Goal: Task Accomplishment & Management: Use online tool/utility

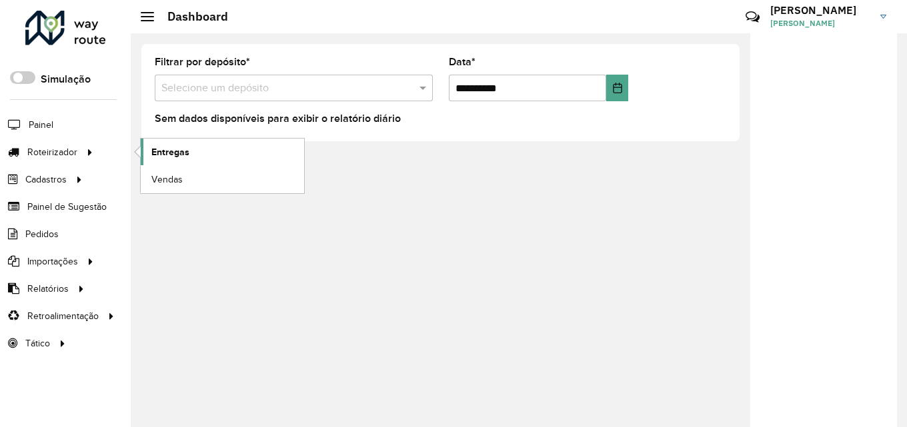
click at [171, 153] on span "Entregas" at bounding box center [170, 152] width 38 height 14
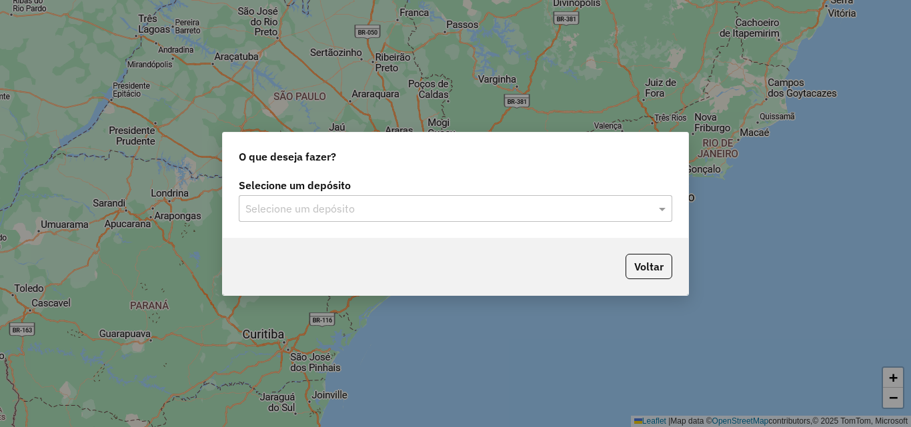
click at [338, 226] on div "Selecione um depósito Selecione um depósito" at bounding box center [456, 206] width 466 height 63
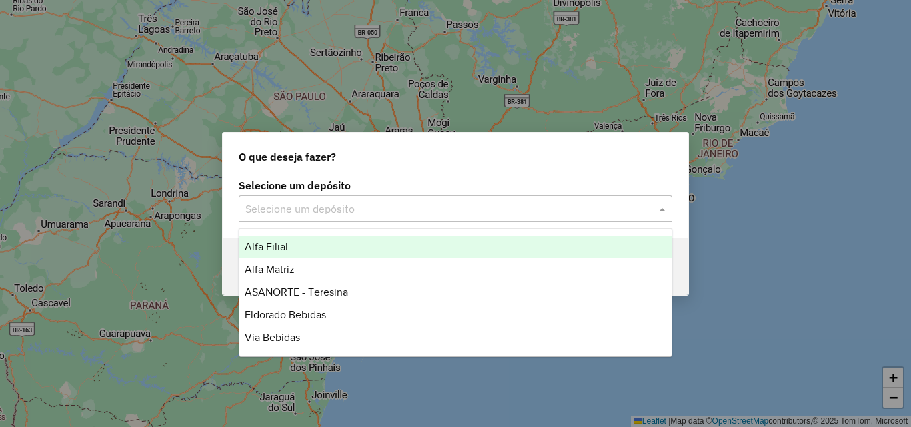
click at [337, 220] on div "Selecione um depósito" at bounding box center [455, 208] width 433 height 27
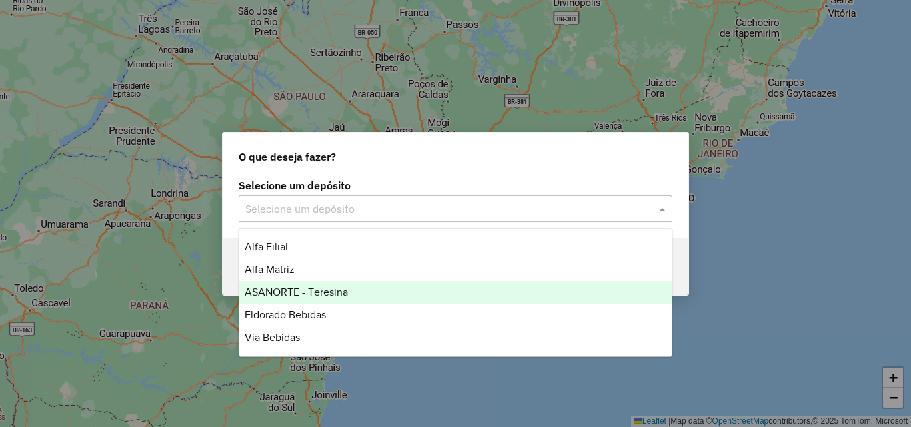
click at [299, 295] on span "ASANORTE - Teresina" at bounding box center [296, 292] width 103 height 11
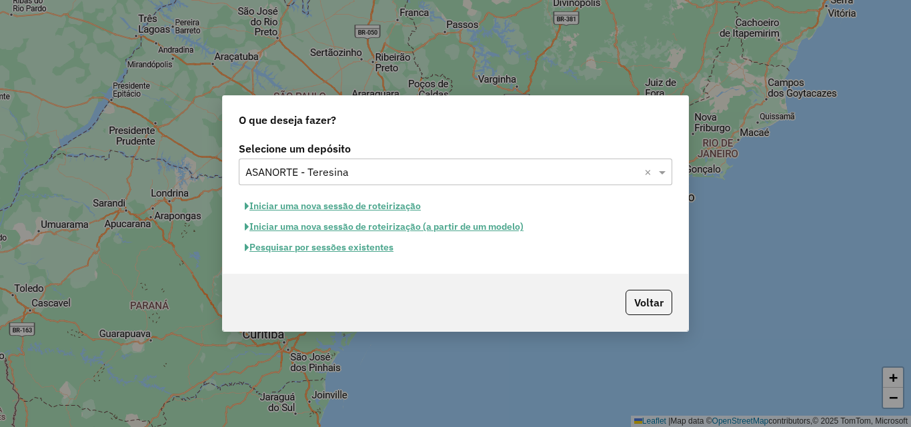
click at [351, 207] on button "Iniciar uma nova sessão de roteirização" at bounding box center [333, 206] width 188 height 21
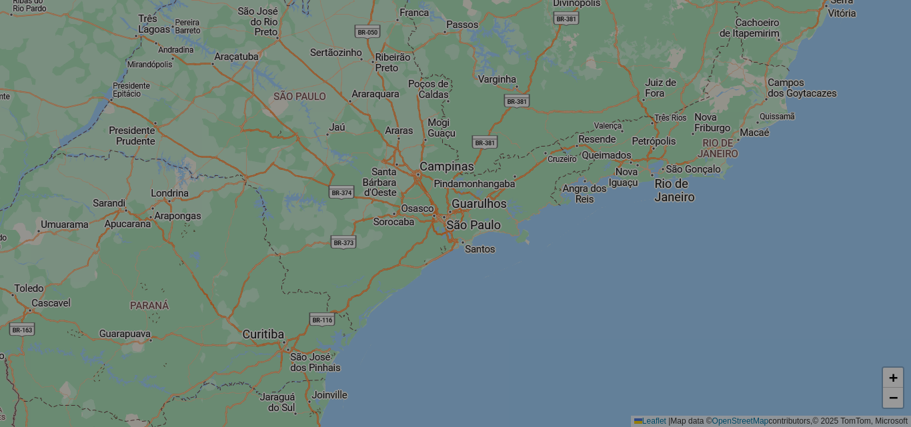
select select "*"
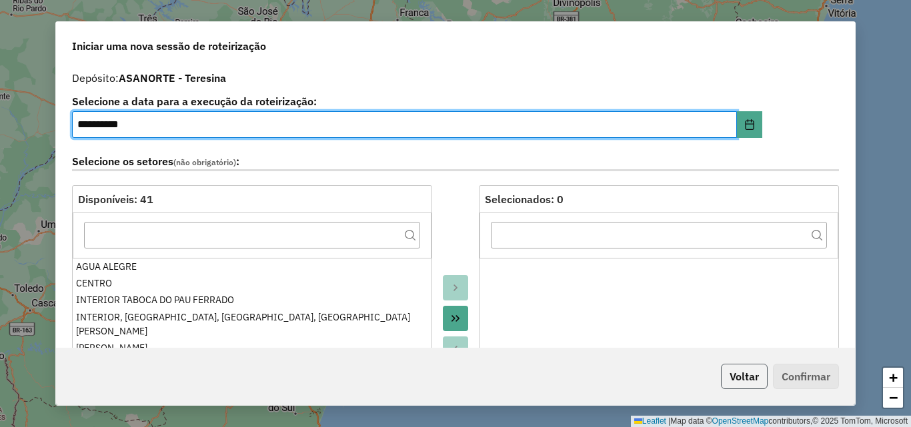
click at [743, 375] on button "Voltar" at bounding box center [744, 376] width 47 height 25
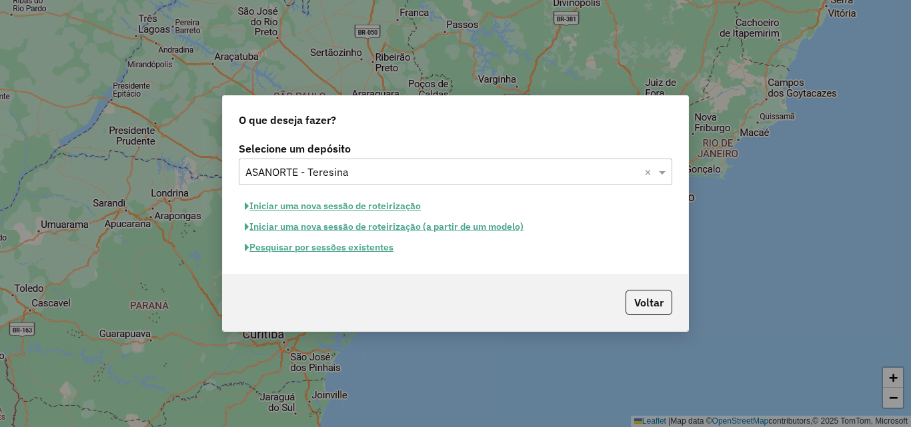
click at [312, 249] on button "Pesquisar por sessões existentes" at bounding box center [319, 247] width 161 height 21
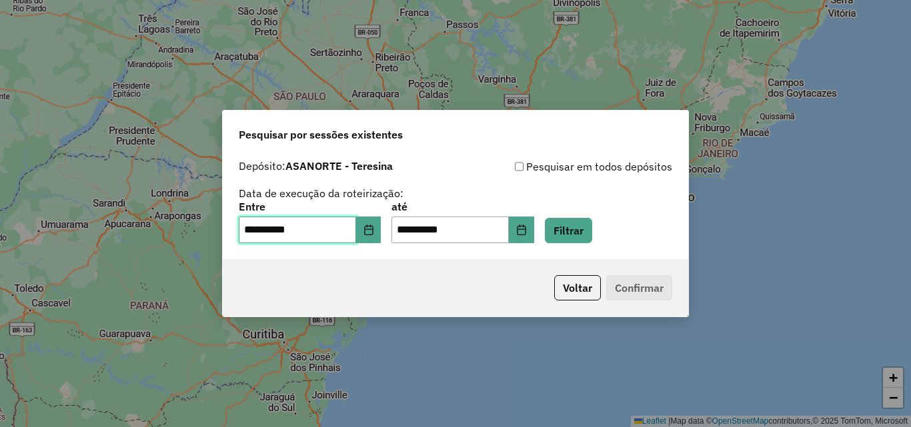
click at [243, 231] on input "**********" at bounding box center [297, 230] width 117 height 27
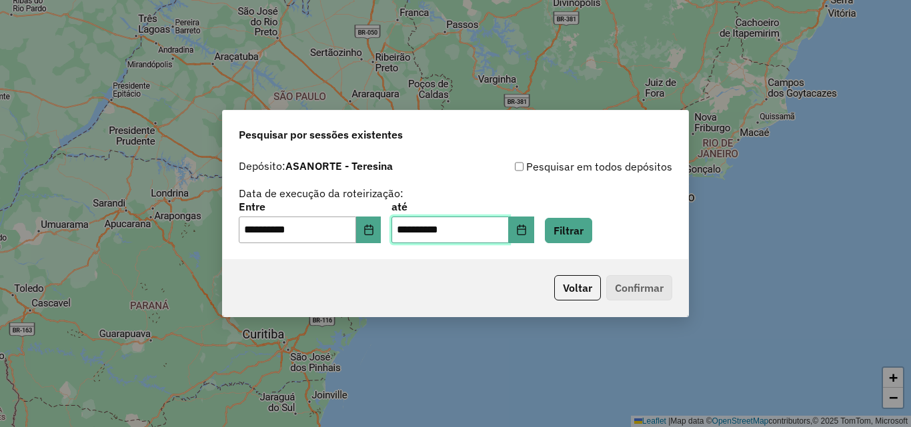
click at [409, 227] on input "**********" at bounding box center [449, 230] width 117 height 27
type input "**********"
click at [592, 231] on button "Filtrar" at bounding box center [568, 230] width 47 height 25
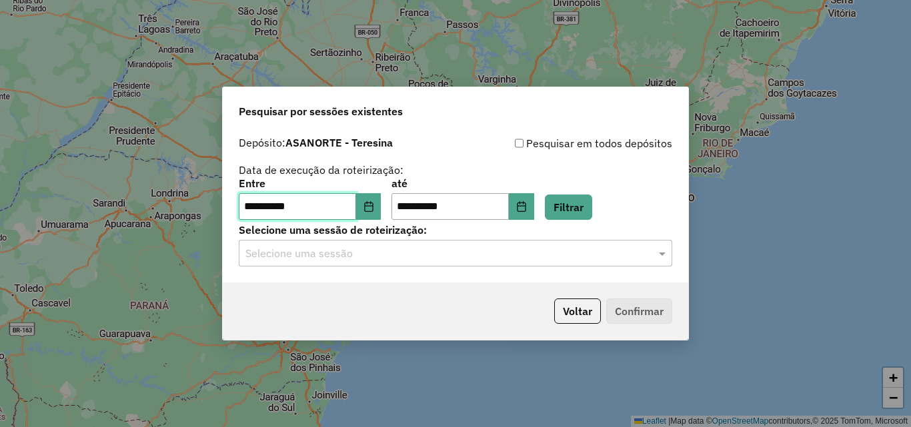
click at [249, 209] on input "**********" at bounding box center [297, 206] width 117 height 27
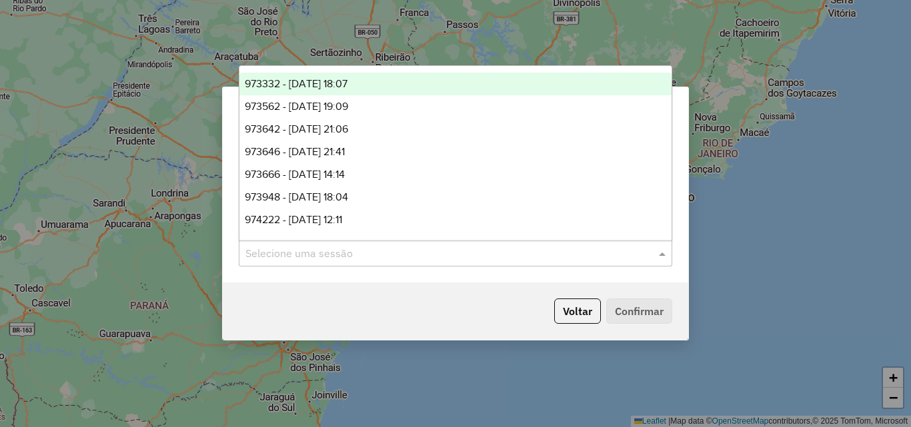
click at [480, 257] on input "text" at bounding box center [441, 254] width 393 height 16
click at [441, 298] on div "Voltar Confirmar" at bounding box center [456, 311] width 466 height 57
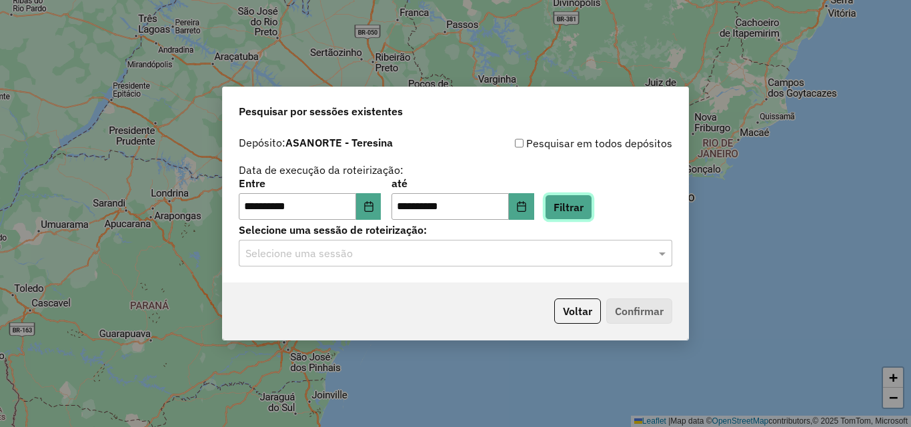
click at [583, 207] on button "Filtrar" at bounding box center [568, 207] width 47 height 25
click at [359, 251] on input "text" at bounding box center [441, 254] width 393 height 16
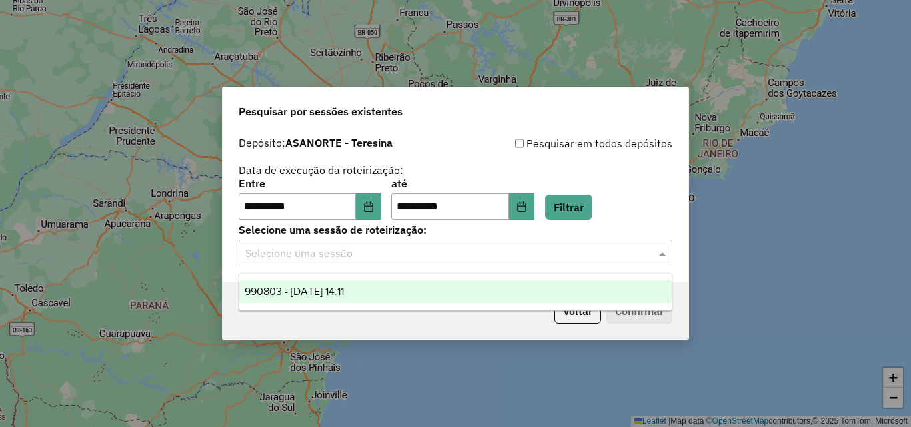
click at [317, 299] on div "990803 - 18/08/2025 14:11" at bounding box center [455, 292] width 432 height 23
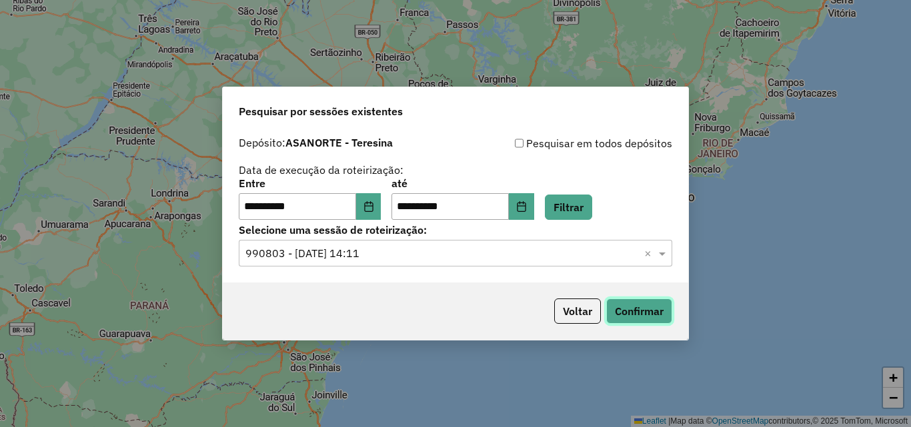
click at [642, 317] on button "Confirmar" at bounding box center [639, 311] width 66 height 25
click at [248, 204] on input "**********" at bounding box center [297, 206] width 117 height 27
click at [415, 205] on input "**********" at bounding box center [449, 206] width 117 height 27
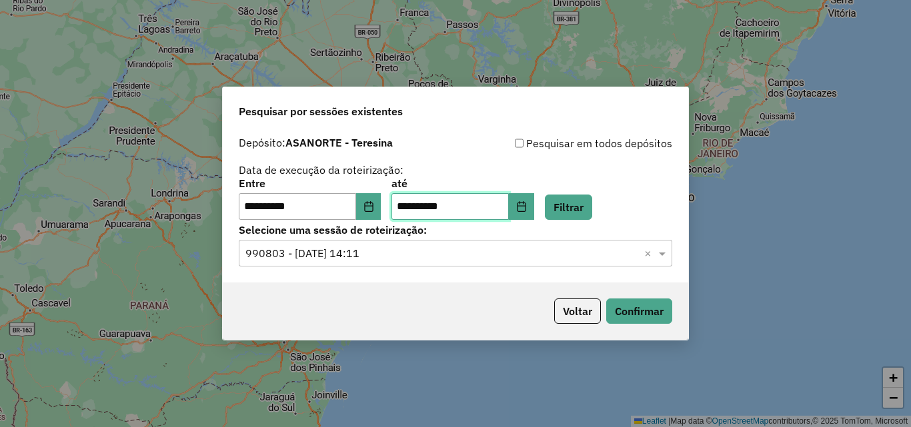
type input "**********"
click at [592, 218] on button "Filtrar" at bounding box center [568, 207] width 47 height 25
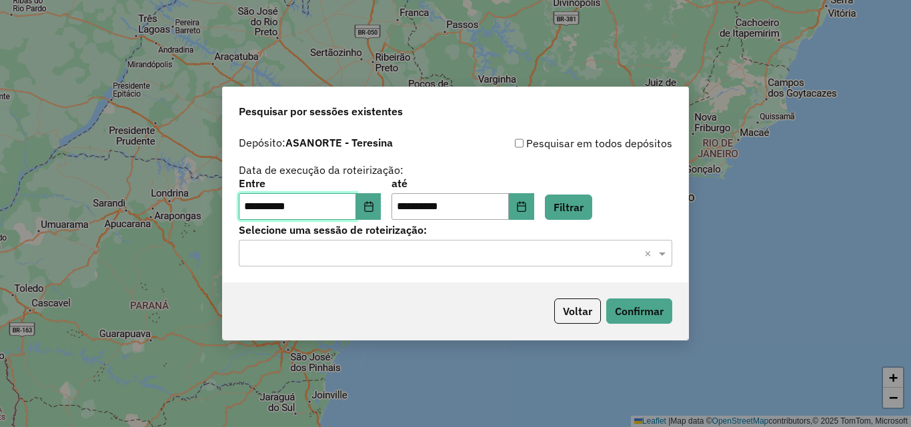
click at [249, 213] on input "**********" at bounding box center [297, 206] width 117 height 27
click at [586, 205] on button "Filtrar" at bounding box center [568, 207] width 47 height 25
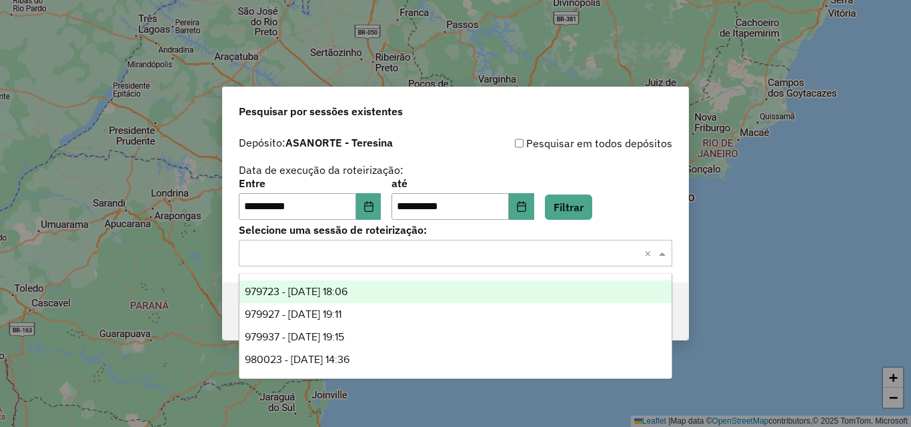
click at [480, 263] on div "Selecione uma sessão × ×" at bounding box center [455, 253] width 433 height 27
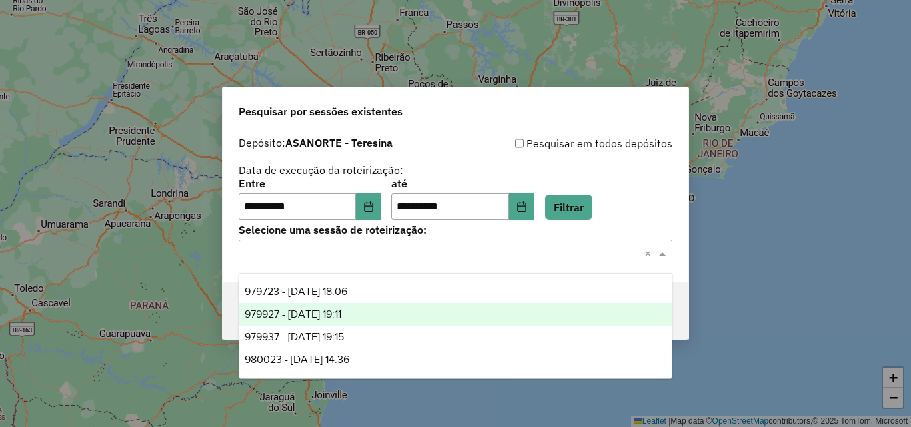
click at [333, 309] on span "979927 - 15/08/2025 19:11" at bounding box center [293, 314] width 97 height 11
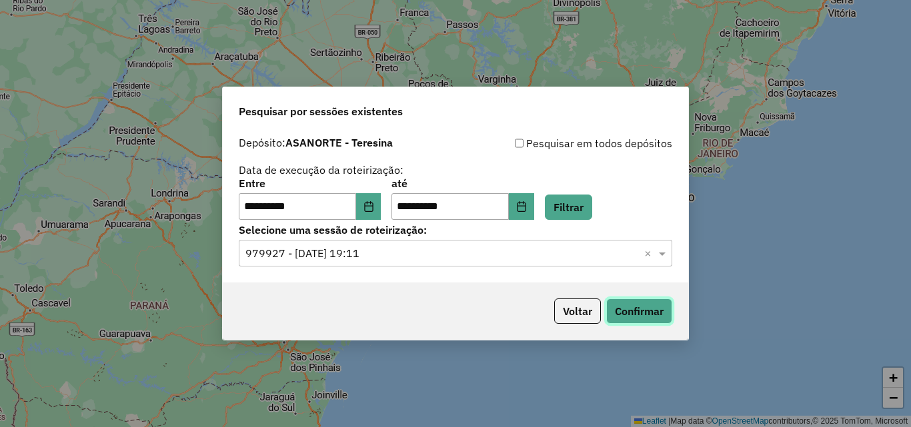
click at [630, 308] on button "Confirmar" at bounding box center [639, 311] width 66 height 25
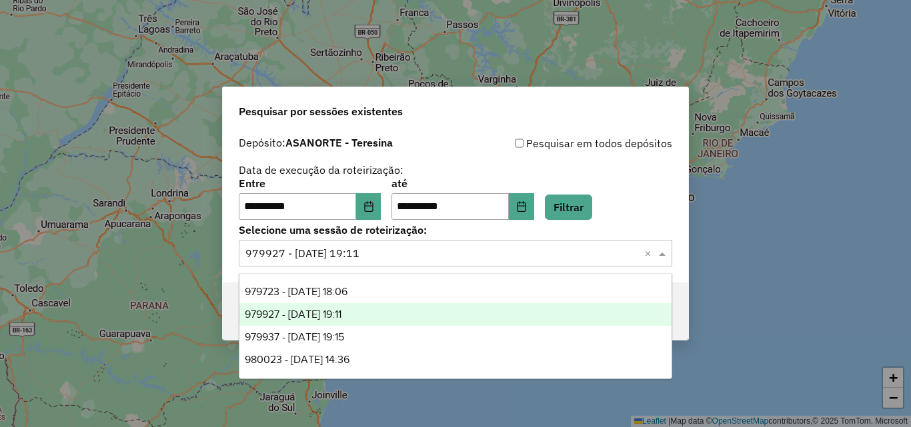
click at [370, 264] on div "Selecione uma sessão × 979927 - 15/08/2025 19:11 ×" at bounding box center [455, 253] width 433 height 27
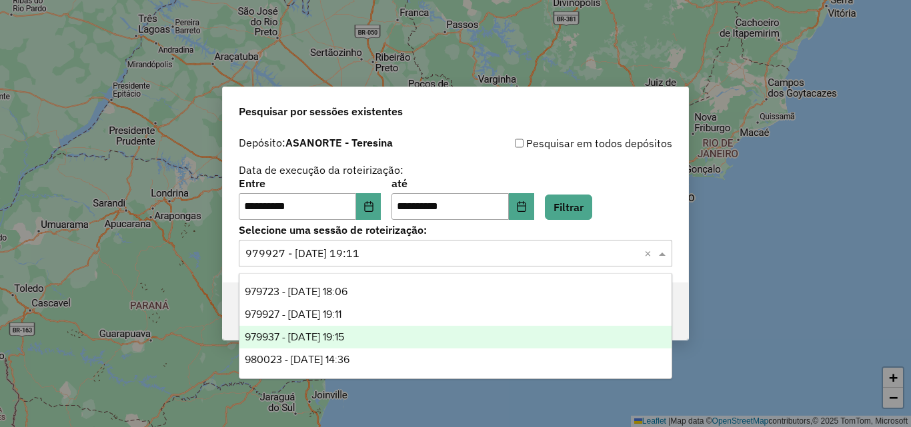
click at [344, 338] on span "979937 - 15/08/2025 19:15" at bounding box center [294, 336] width 99 height 11
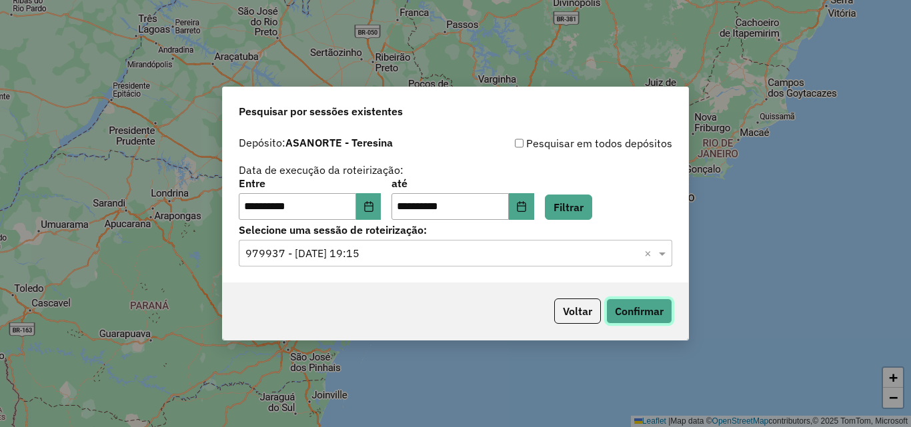
click at [617, 321] on button "Confirmar" at bounding box center [639, 311] width 66 height 25
click at [571, 248] on input "text" at bounding box center [441, 254] width 393 height 16
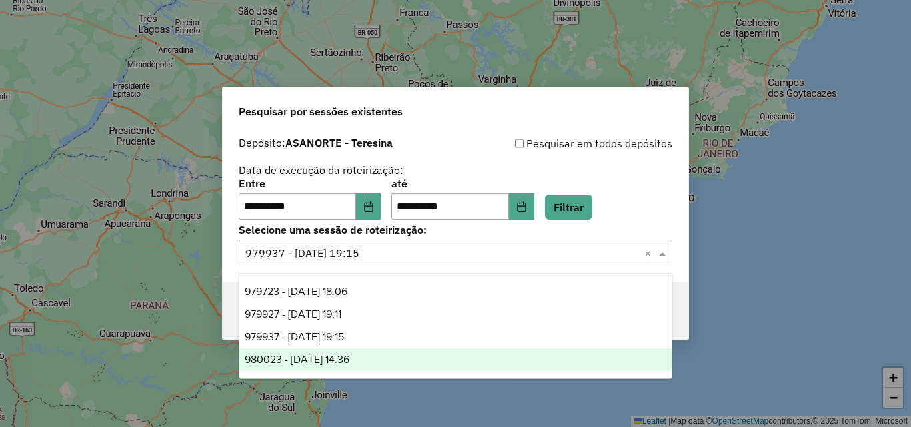
click at [413, 364] on div "980023 - 15/08/2025 14:36" at bounding box center [455, 360] width 432 height 23
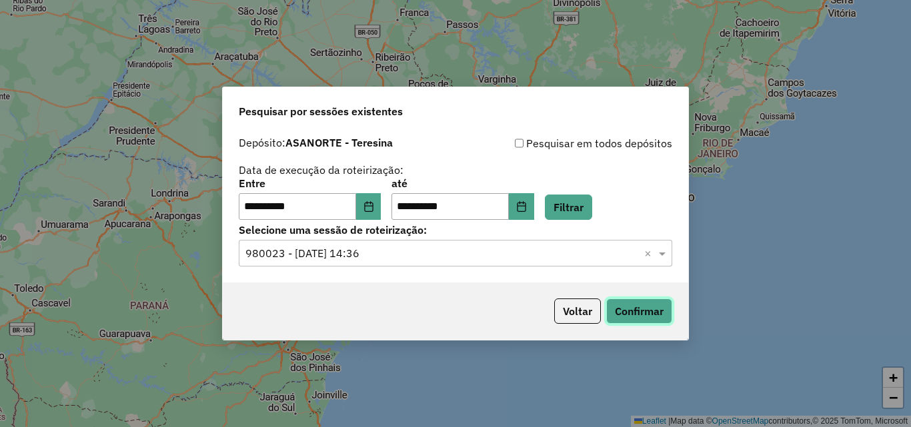
click at [636, 315] on button "Confirmar" at bounding box center [639, 311] width 66 height 25
click at [414, 247] on input "text" at bounding box center [441, 254] width 393 height 16
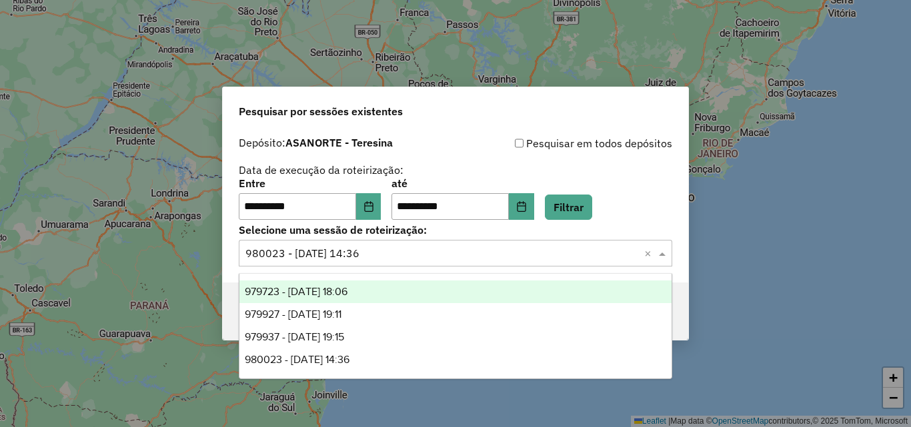
click at [382, 297] on div "979723 - 15/08/2025 18:06" at bounding box center [455, 292] width 432 height 23
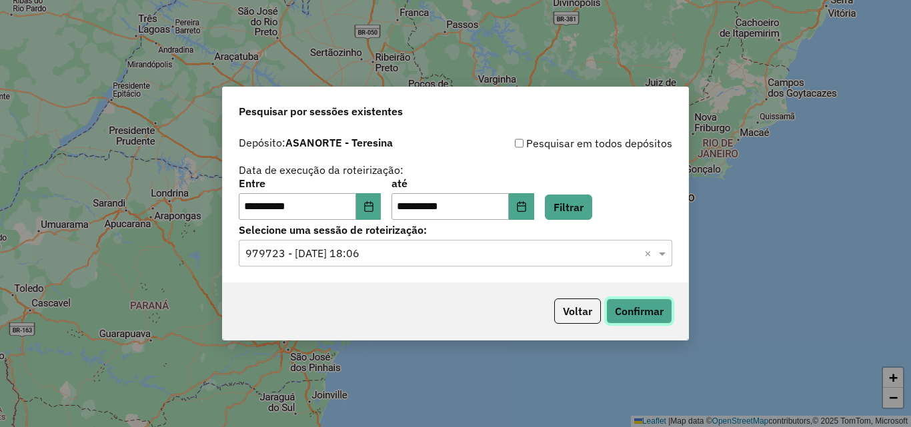
click at [654, 311] on button "Confirmar" at bounding box center [639, 311] width 66 height 25
click at [271, 257] on input "text" at bounding box center [441, 254] width 393 height 16
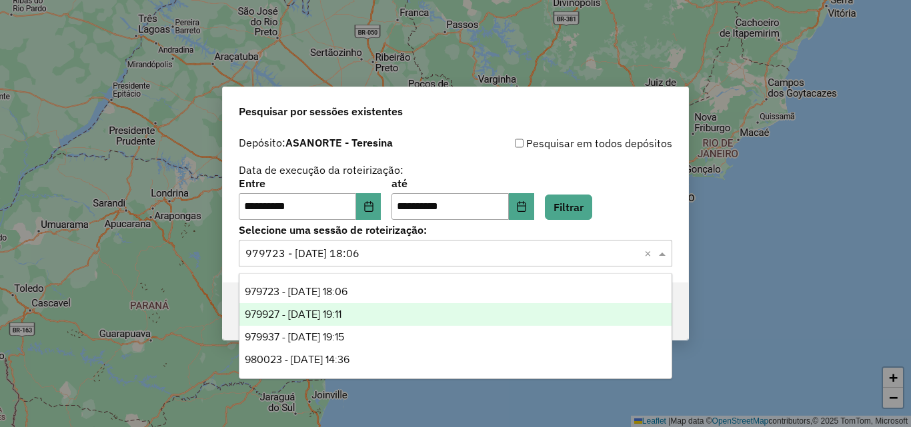
click at [271, 317] on span "979927 - 15/08/2025 19:11" at bounding box center [293, 314] width 97 height 11
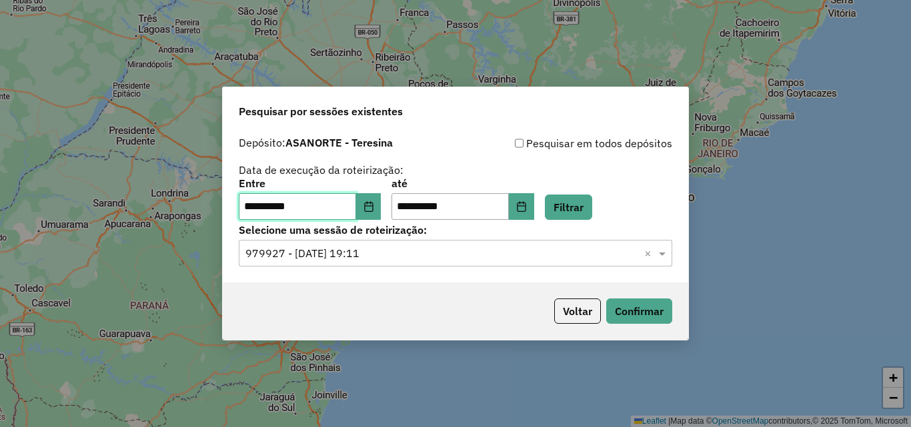
click at [246, 208] on input "**********" at bounding box center [297, 206] width 117 height 27
type input "**********"
click at [592, 198] on button "Filtrar" at bounding box center [568, 207] width 47 height 25
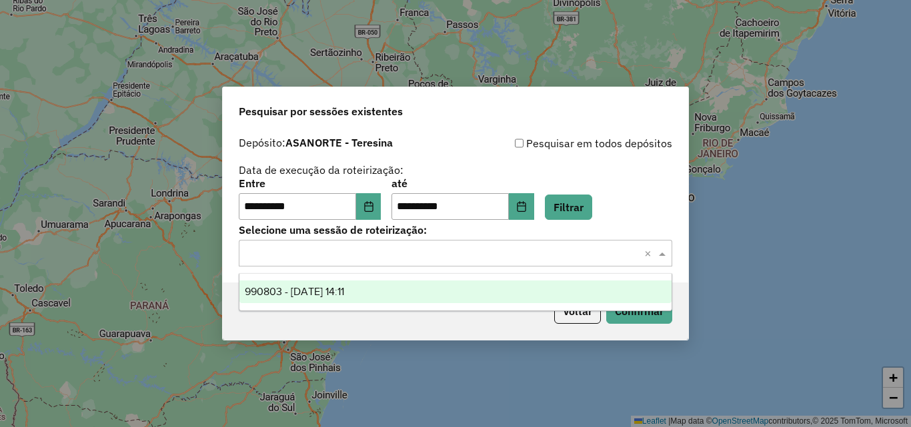
click at [371, 251] on input "text" at bounding box center [441, 254] width 393 height 16
click at [344, 291] on span "990803 - 18/08/2025 14:11" at bounding box center [294, 291] width 99 height 11
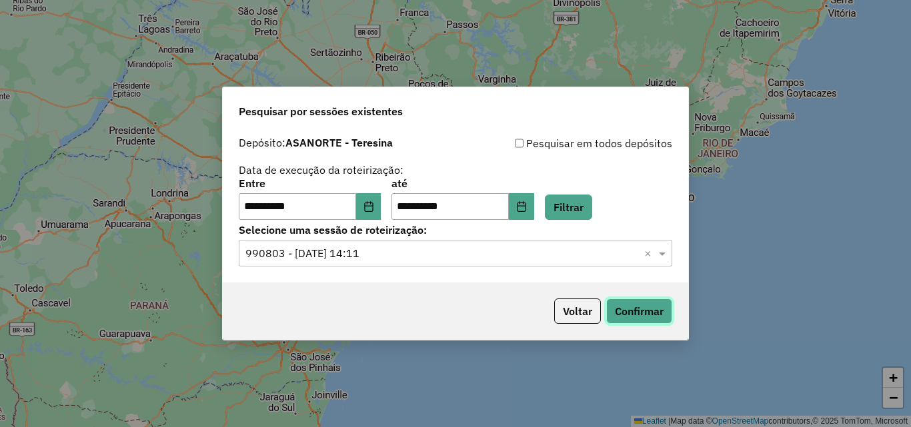
click at [656, 305] on button "Confirmar" at bounding box center [639, 311] width 66 height 25
click at [247, 209] on input "**********" at bounding box center [297, 206] width 117 height 27
type input "**********"
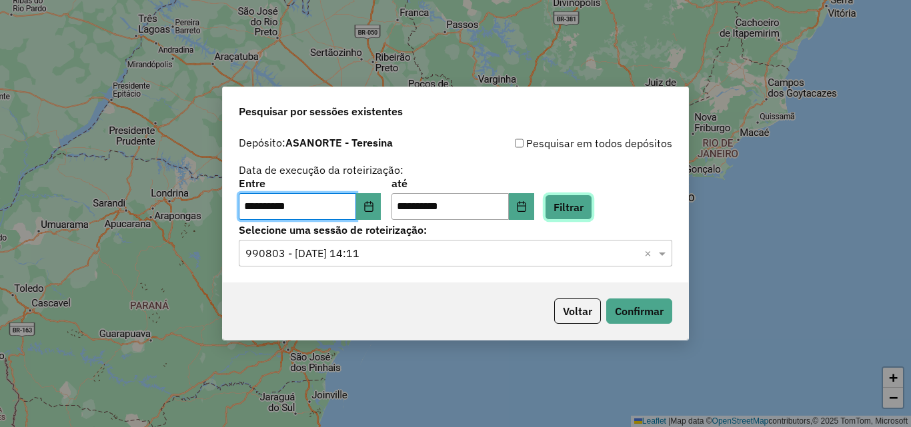
click at [571, 205] on button "Filtrar" at bounding box center [568, 207] width 47 height 25
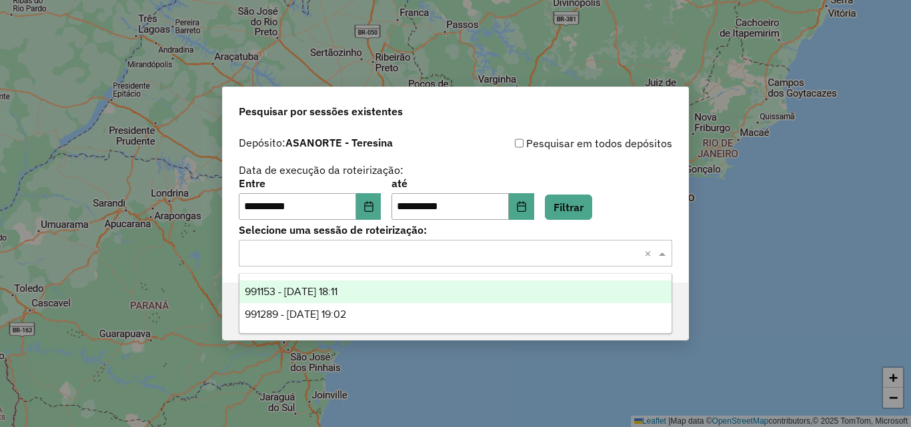
click at [421, 257] on input "text" at bounding box center [441, 254] width 393 height 16
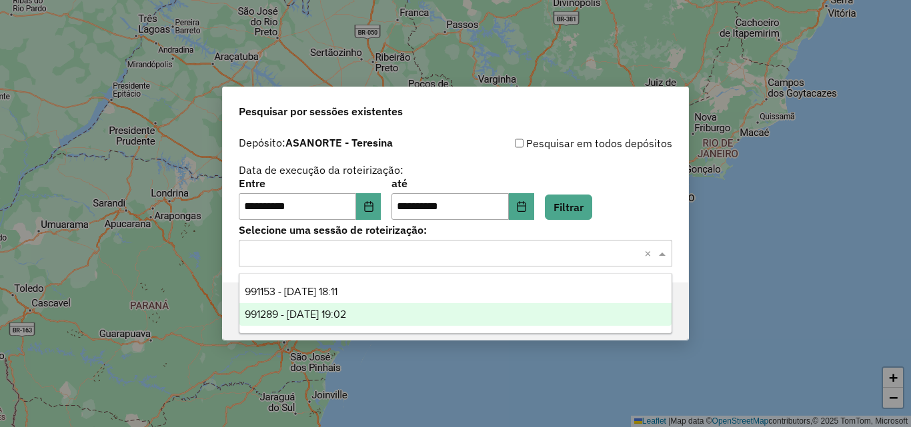
click at [346, 317] on span "991289 - 19/08/2025 19:02" at bounding box center [295, 314] width 101 height 11
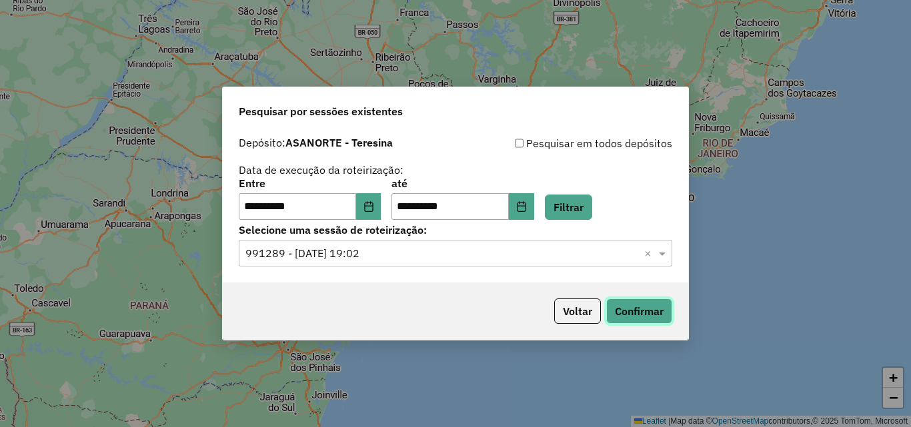
click at [624, 311] on button "Confirmar" at bounding box center [639, 311] width 66 height 25
click at [422, 251] on input "text" at bounding box center [441, 254] width 393 height 16
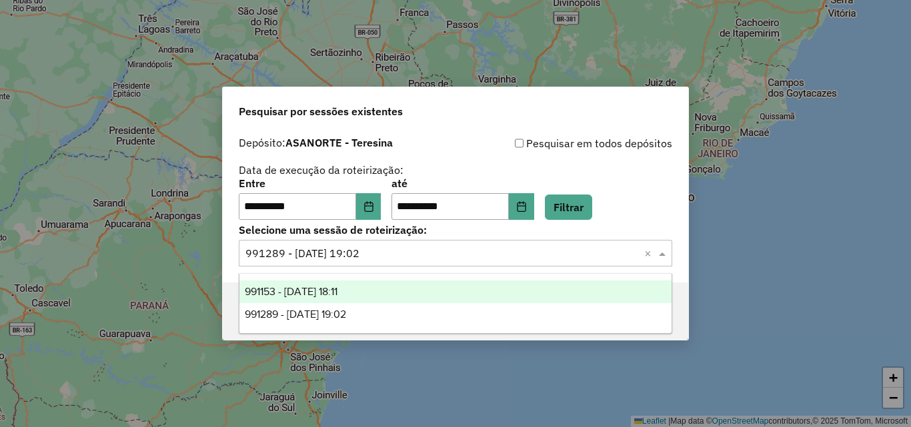
click at [397, 291] on div "991153 - 19/08/2025 18:11" at bounding box center [455, 292] width 432 height 23
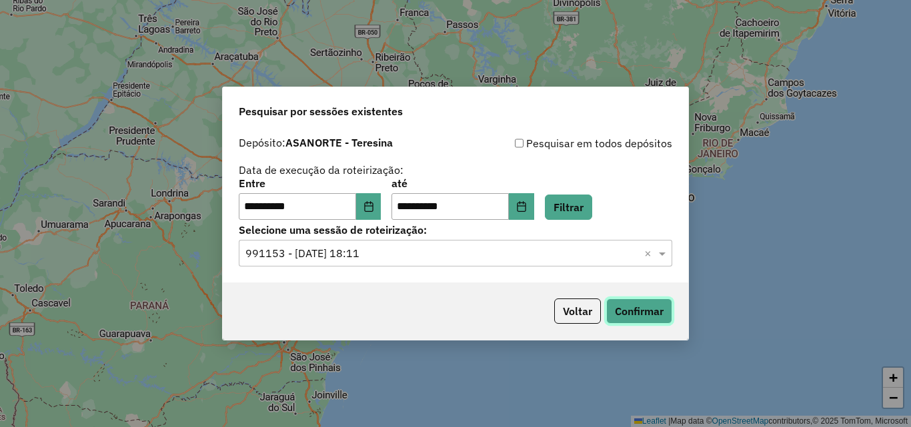
click at [646, 310] on button "Confirmar" at bounding box center [639, 311] width 66 height 25
click at [513, 254] on input "text" at bounding box center [441, 254] width 393 height 16
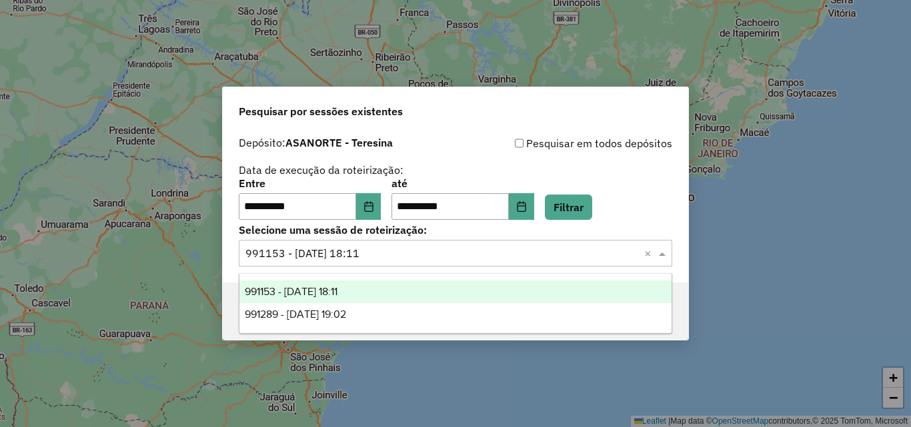
click at [464, 293] on div "991153 - 19/08/2025 18:11" at bounding box center [455, 292] width 432 height 23
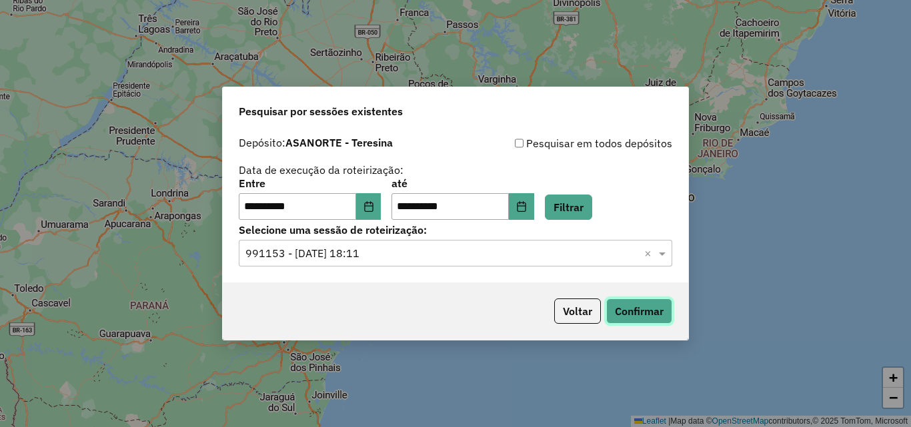
click at [630, 306] on button "Confirmar" at bounding box center [639, 311] width 66 height 25
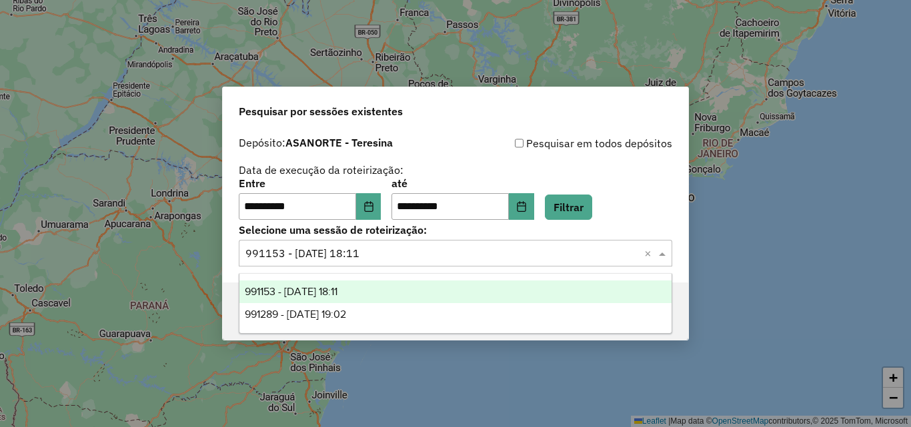
click at [367, 249] on input "text" at bounding box center [441, 254] width 393 height 16
click at [248, 211] on input "**********" at bounding box center [297, 206] width 117 height 27
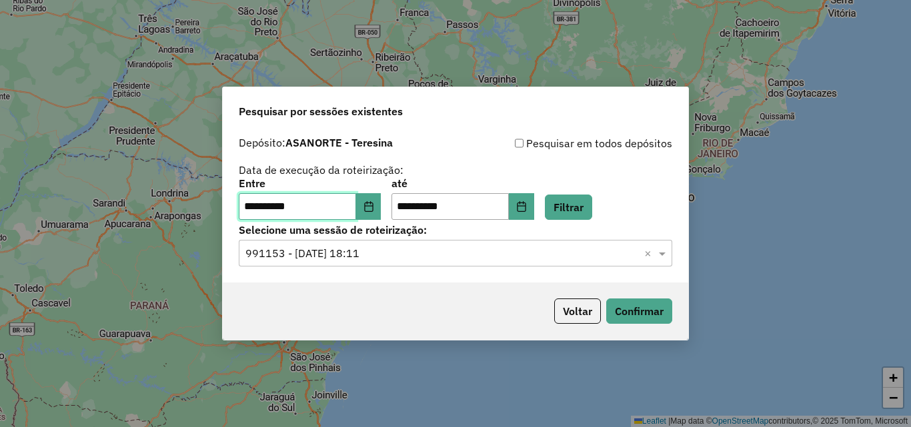
click at [248, 211] on input "**********" at bounding box center [297, 206] width 117 height 27
click at [412, 206] on input "**********" at bounding box center [449, 206] width 117 height 27
type input "**********"
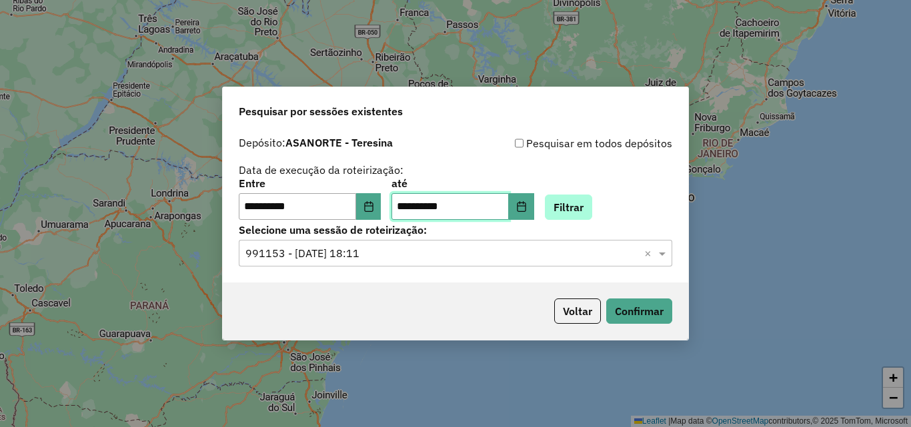
type input "**********"
click at [567, 205] on button "Filtrar" at bounding box center [568, 207] width 47 height 25
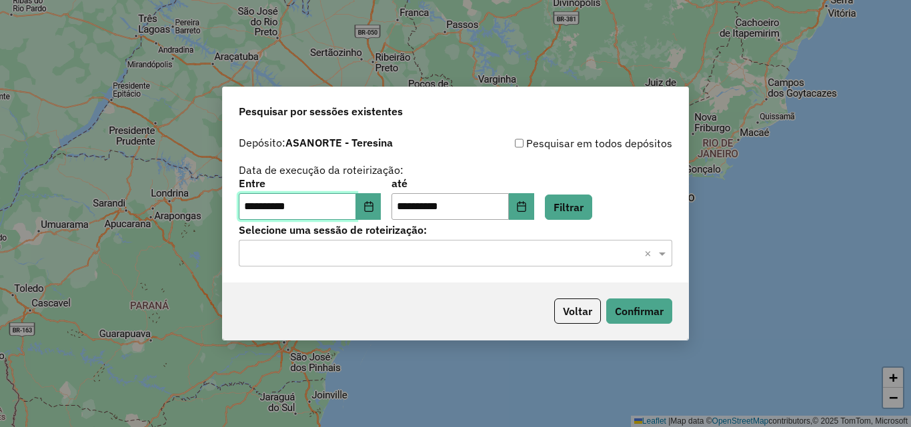
click at [243, 208] on input "**********" at bounding box center [297, 206] width 117 height 27
type input "**********"
click at [586, 219] on button "Filtrar" at bounding box center [568, 207] width 47 height 25
click at [500, 261] on div "Selecione uma sessão × ×" at bounding box center [455, 253] width 433 height 27
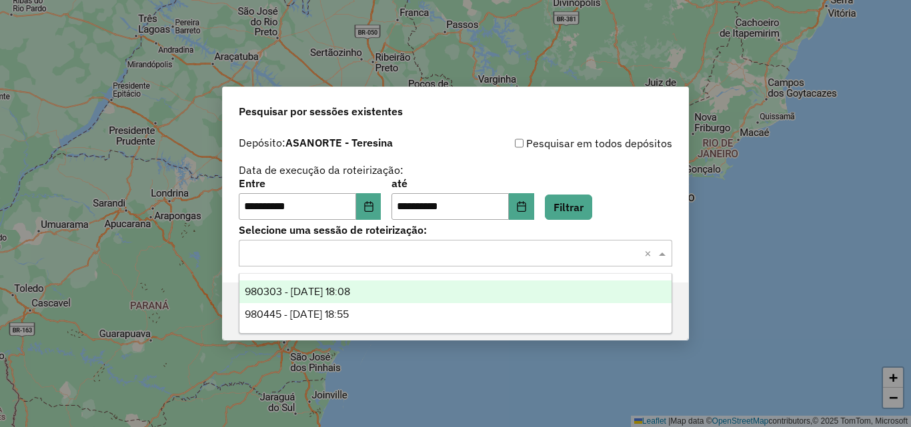
click at [377, 296] on div "980303 - 16/08/2025 18:08" at bounding box center [455, 292] width 432 height 23
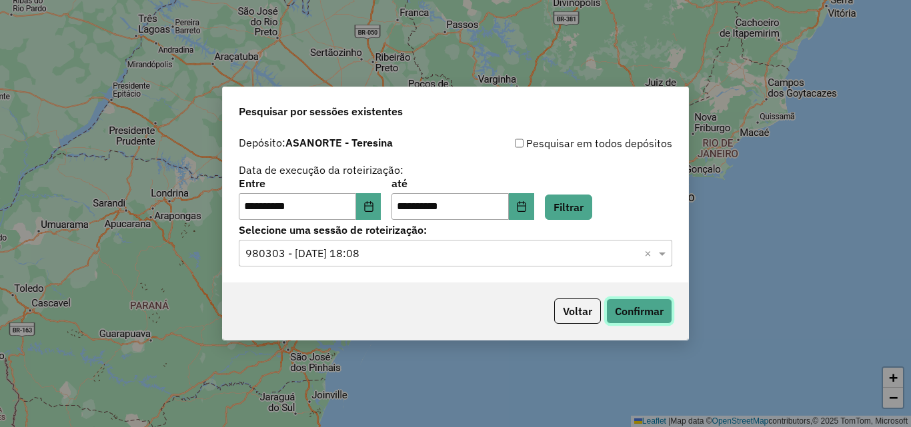
click at [634, 317] on button "Confirmar" at bounding box center [639, 311] width 66 height 25
click at [361, 261] on input "text" at bounding box center [441, 254] width 393 height 16
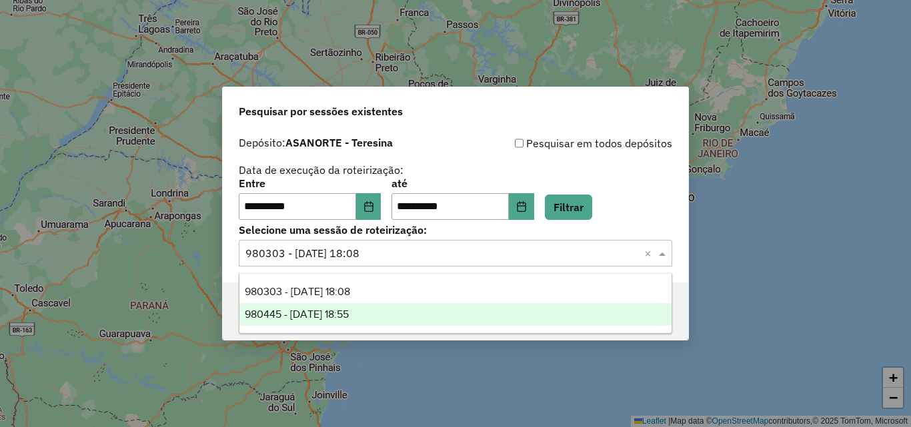
click at [349, 310] on span "980445 - 16/08/2025 18:55" at bounding box center [297, 314] width 104 height 11
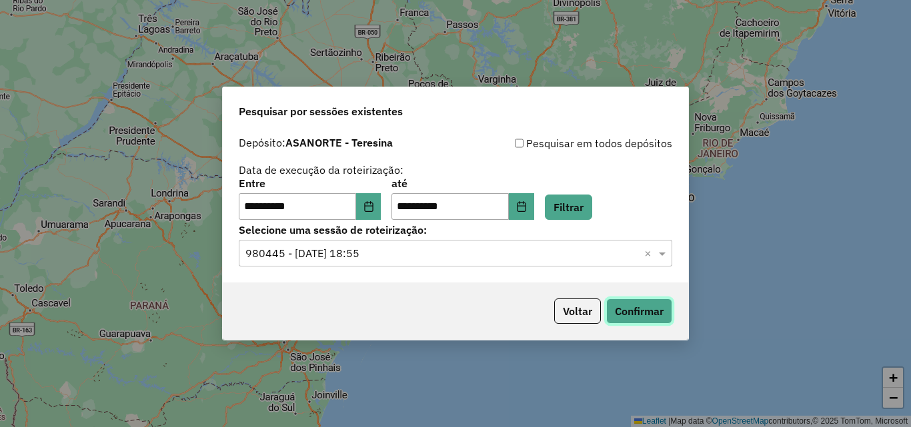
click at [626, 309] on button "Confirmar" at bounding box center [639, 311] width 66 height 25
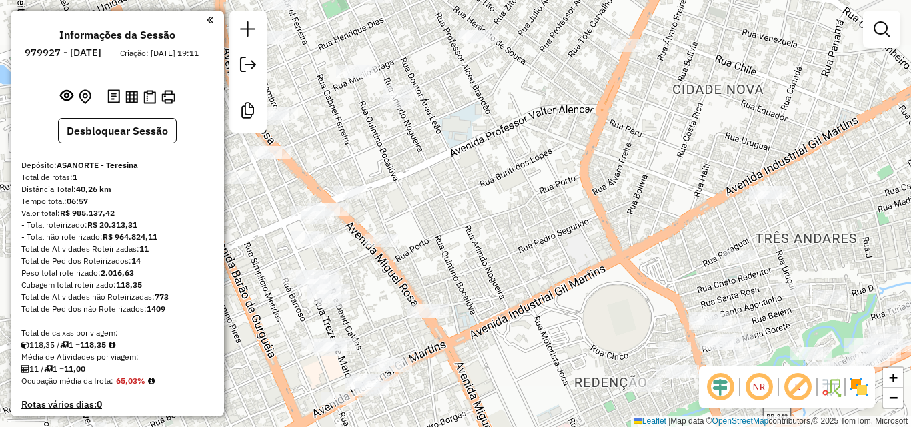
click at [753, 393] on em at bounding box center [759, 387] width 32 height 32
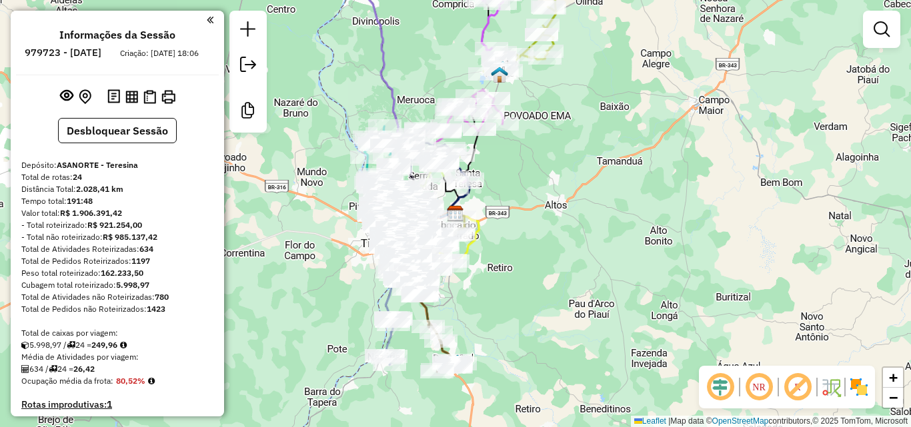
scroll to position [1905, 0]
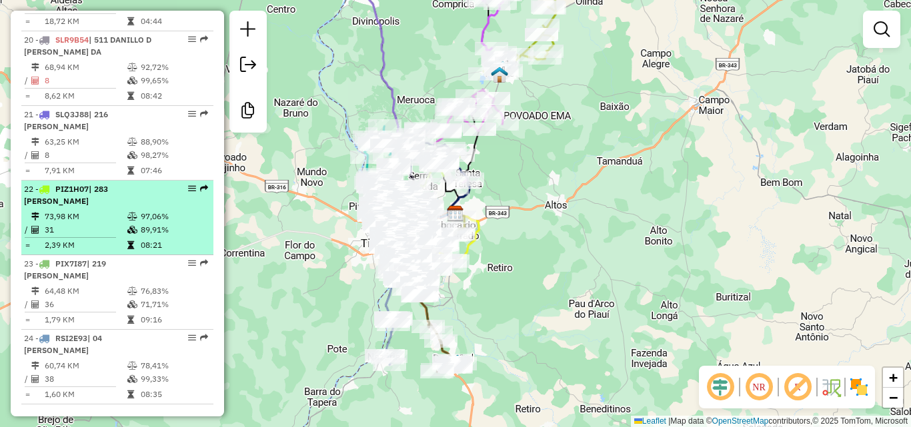
select select "**********"
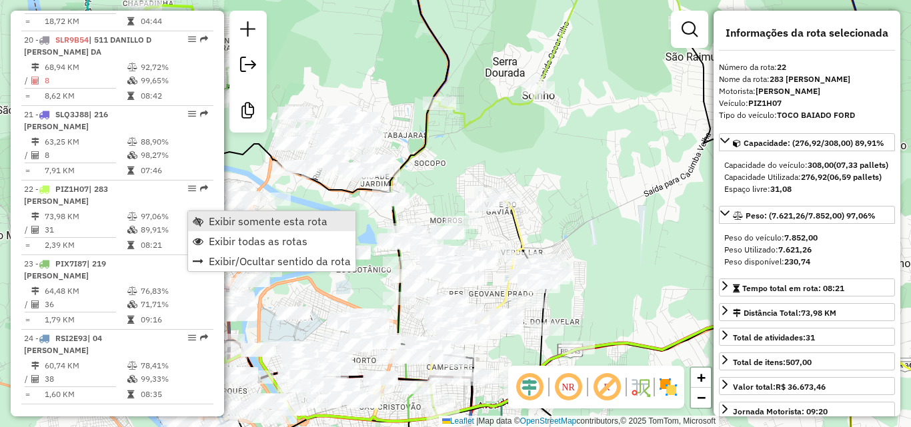
click at [257, 219] on span "Exibir somente esta rota" at bounding box center [268, 221] width 119 height 11
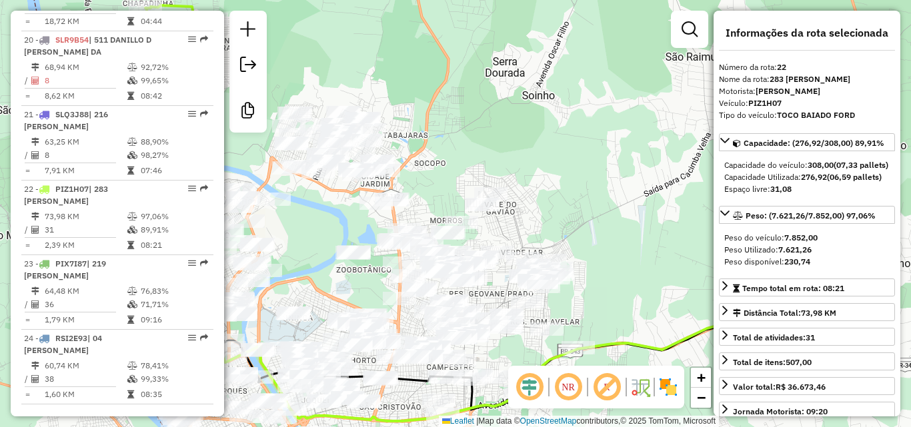
click at [568, 387] on em at bounding box center [568, 387] width 32 height 32
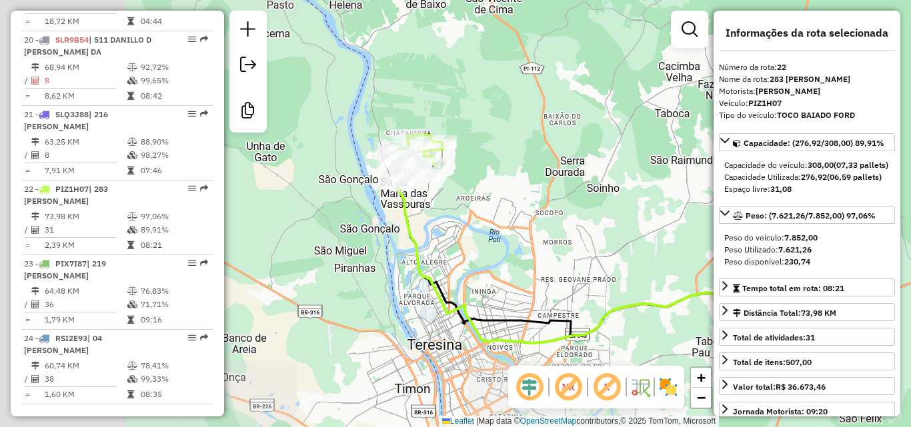
drag, startPoint x: 357, startPoint y: 333, endPoint x: 524, endPoint y: 311, distance: 167.5
click at [533, 311] on div "Janela de atendimento Grade de atendimento Capacidade Transportadoras Veículos …" at bounding box center [455, 213] width 911 height 427
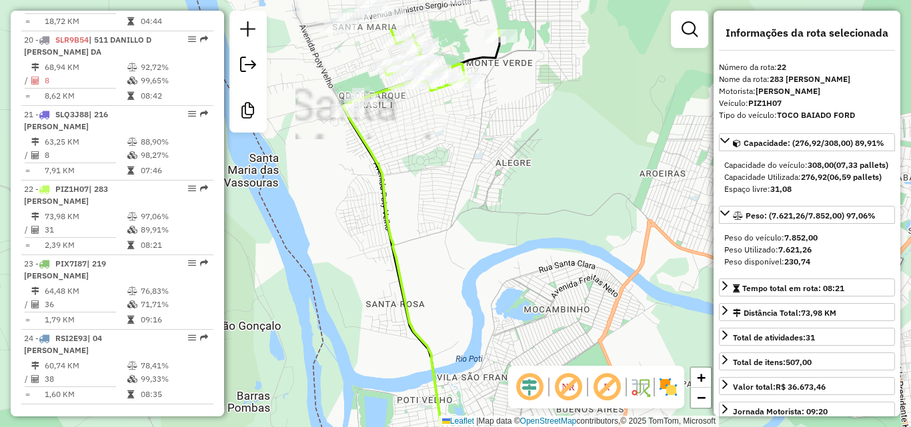
drag, startPoint x: 375, startPoint y: 137, endPoint x: 512, endPoint y: 285, distance: 201.0
click at [512, 283] on div "Janela de atendimento Grade de atendimento Capacidade Transportadoras Veículos …" at bounding box center [455, 213] width 911 height 427
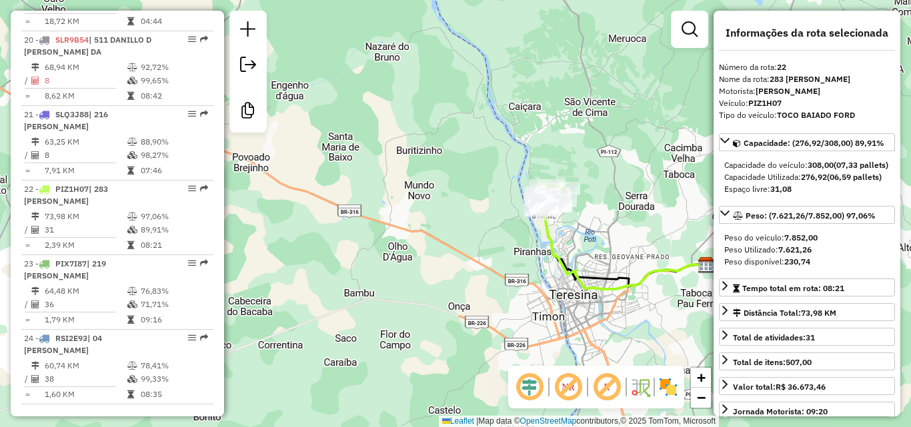
drag, startPoint x: 620, startPoint y: 225, endPoint x: 534, endPoint y: 233, distance: 86.3
click at [534, 233] on div "Janela de atendimento Grade de atendimento Capacidade Transportadoras Veículos …" at bounding box center [455, 213] width 911 height 427
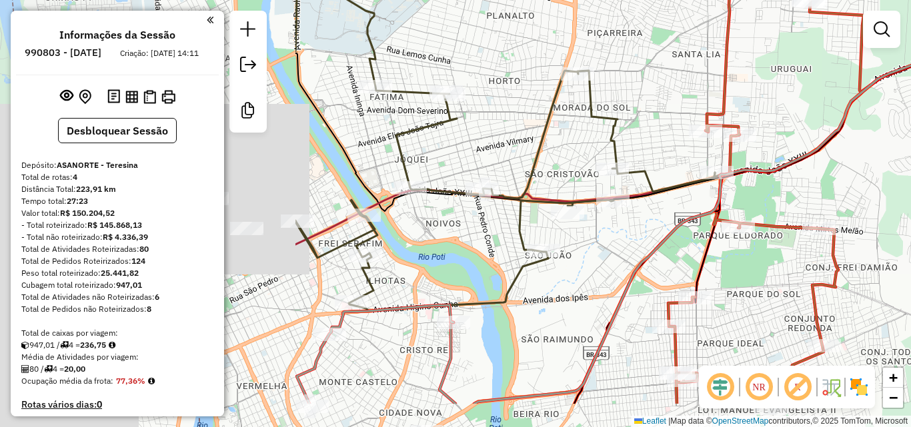
drag, startPoint x: 383, startPoint y: 232, endPoint x: 786, endPoint y: 165, distance: 407.8
click at [773, 165] on icon at bounding box center [890, 202] width 903 height 404
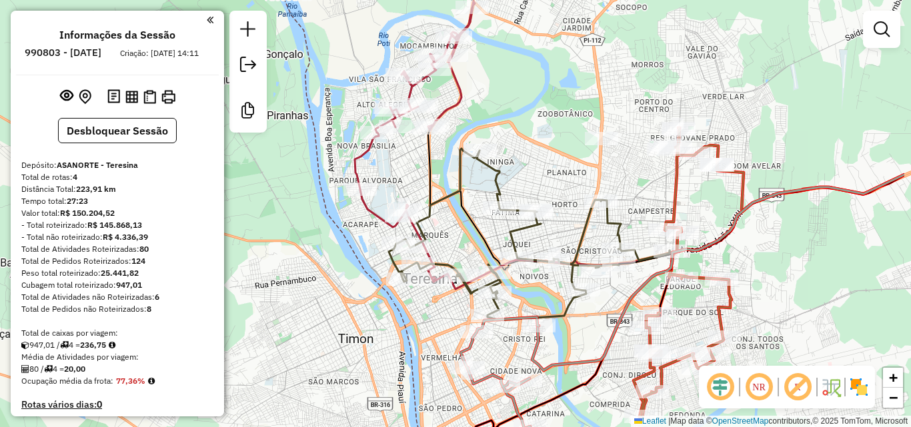
drag, startPoint x: 708, startPoint y: 133, endPoint x: 567, endPoint y: 173, distance: 146.9
click at [567, 173] on div "Janela de atendimento Grade de atendimento Capacidade Transportadoras Veículos …" at bounding box center [455, 213] width 911 height 427
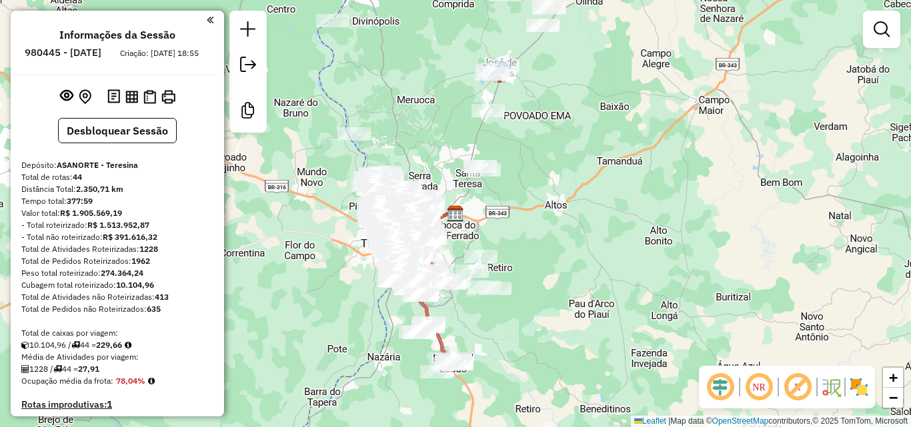
scroll to position [1244, 0]
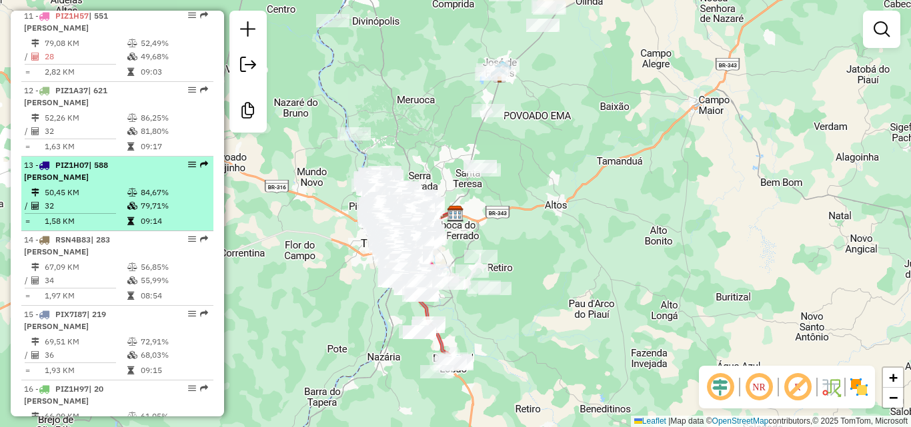
select select "**********"
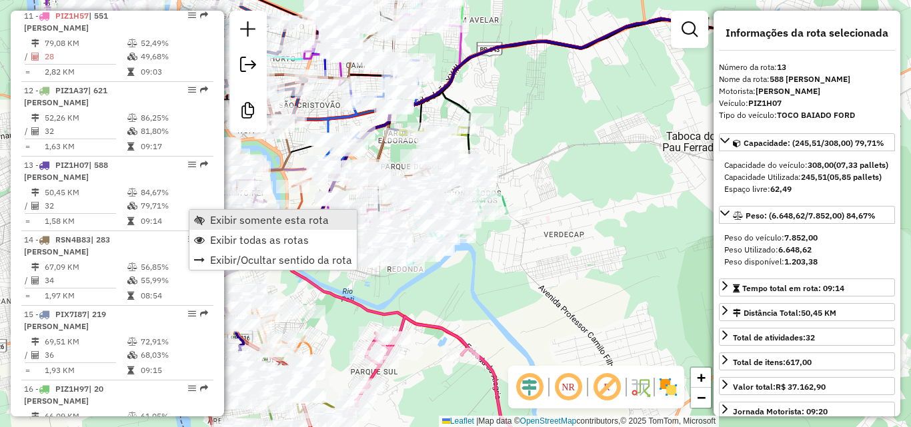
click at [297, 218] on span "Exibir somente esta rota" at bounding box center [269, 220] width 119 height 11
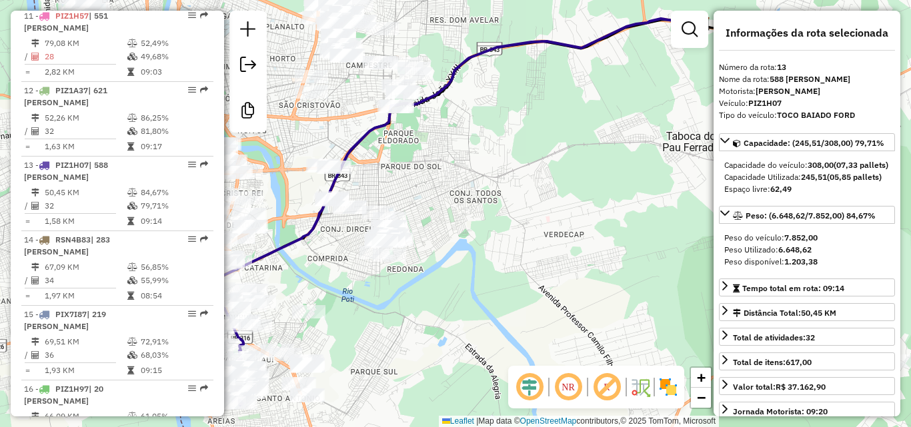
click at [566, 385] on em at bounding box center [568, 387] width 32 height 32
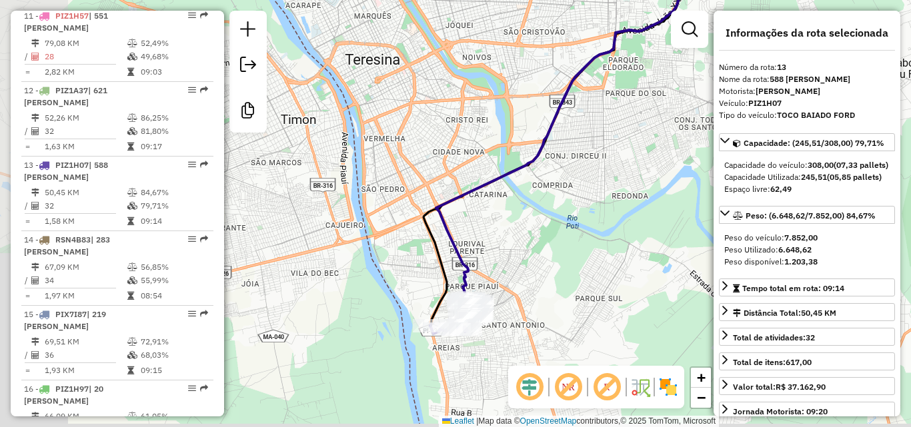
drag, startPoint x: 367, startPoint y: 327, endPoint x: 594, endPoint y: 269, distance: 234.1
click at [594, 253] on div "Janela de atendimento Grade de atendimento Capacidade Transportadoras Veículos …" at bounding box center [455, 213] width 911 height 427
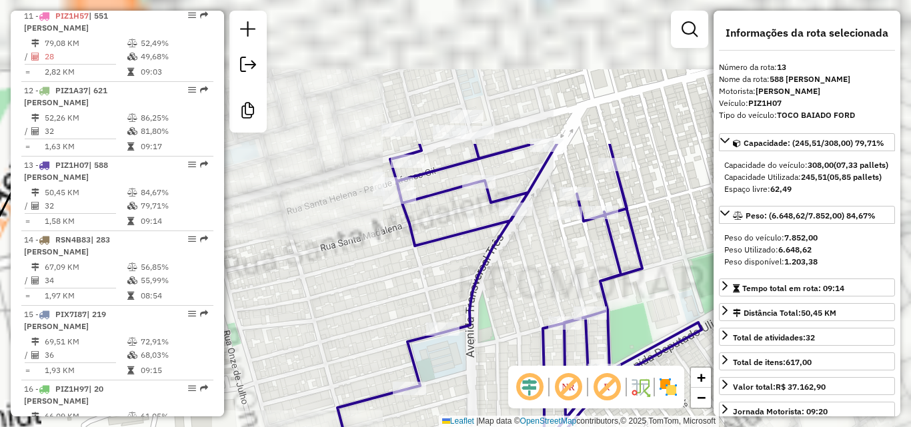
drag, startPoint x: 462, startPoint y: 201, endPoint x: 441, endPoint y: 365, distance: 166.0
click at [441, 365] on div "Janela de atendimento Grade de atendimento Capacidade Transportadoras Veículos …" at bounding box center [455, 213] width 911 height 427
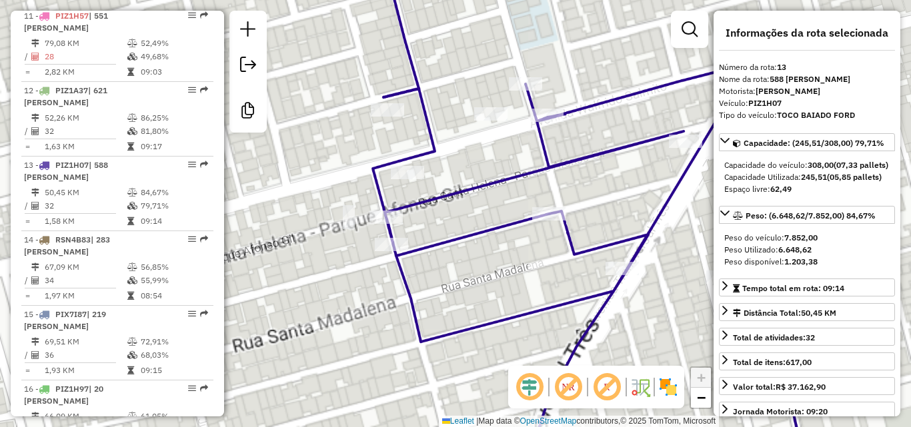
drag, startPoint x: 380, startPoint y: 240, endPoint x: 231, endPoint y: 93, distance: 209.9
click at [391, 279] on div "Janela de atendimento Grade de atendimento Capacidade Transportadoras Veículos …" at bounding box center [455, 213] width 911 height 427
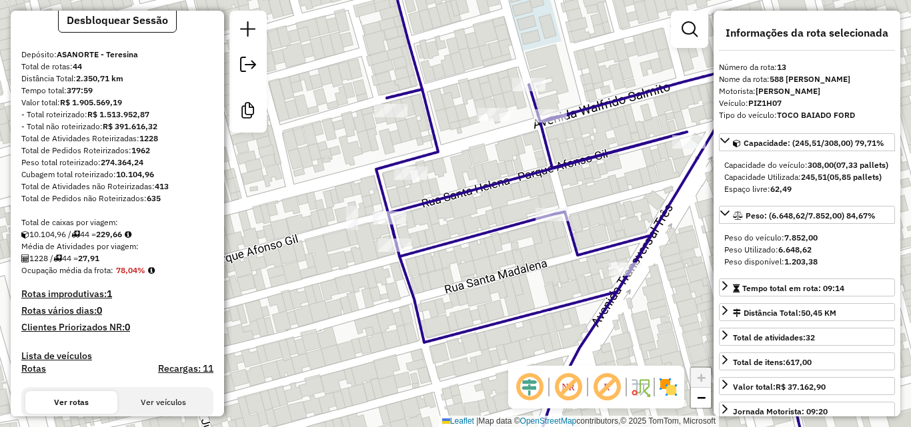
scroll to position [0, 0]
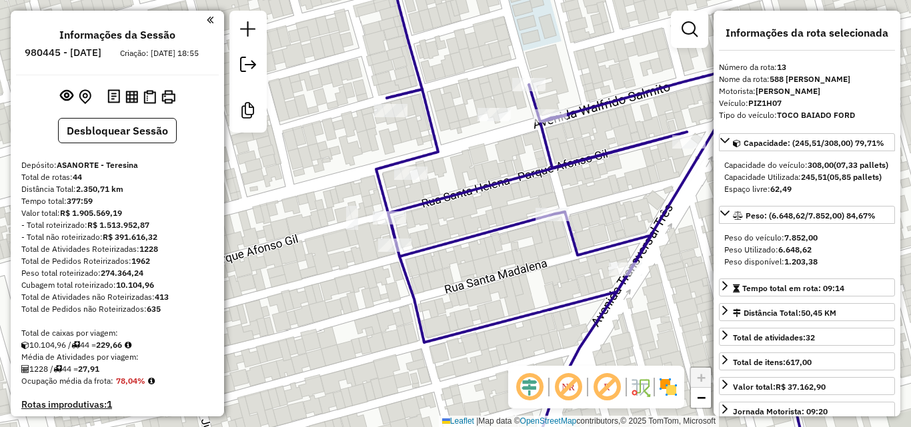
drag, startPoint x: 204, startPoint y: 25, endPoint x: 516, endPoint y: 153, distance: 336.7
click at [207, 25] on em at bounding box center [210, 20] width 7 height 12
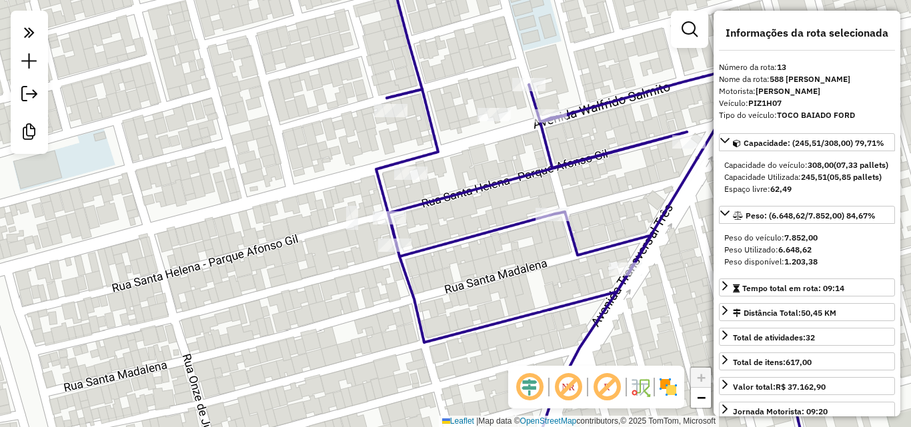
click at [690, 101] on div "Janela de atendimento Grade de atendimento Capacidade Transportadoras Veículos …" at bounding box center [455, 213] width 911 height 427
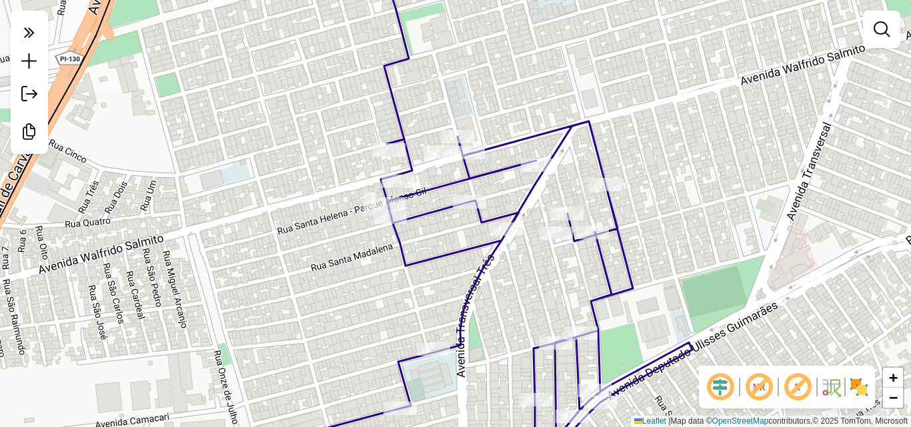
drag, startPoint x: 250, startPoint y: 191, endPoint x: 251, endPoint y: 207, distance: 16.1
click at [251, 207] on div "Janela de atendimento Grade de atendimento Capacidade Transportadoras Veículos …" at bounding box center [455, 213] width 911 height 427
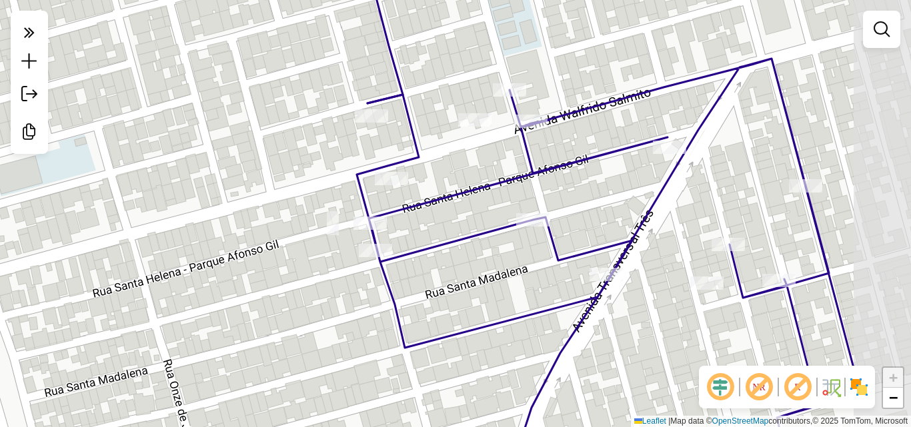
drag, startPoint x: 410, startPoint y: 199, endPoint x: 311, endPoint y: 192, distance: 98.9
click at [311, 192] on div "Janela de atendimento Grade de atendimento Capacidade Transportadoras Veículos …" at bounding box center [455, 213] width 911 height 427
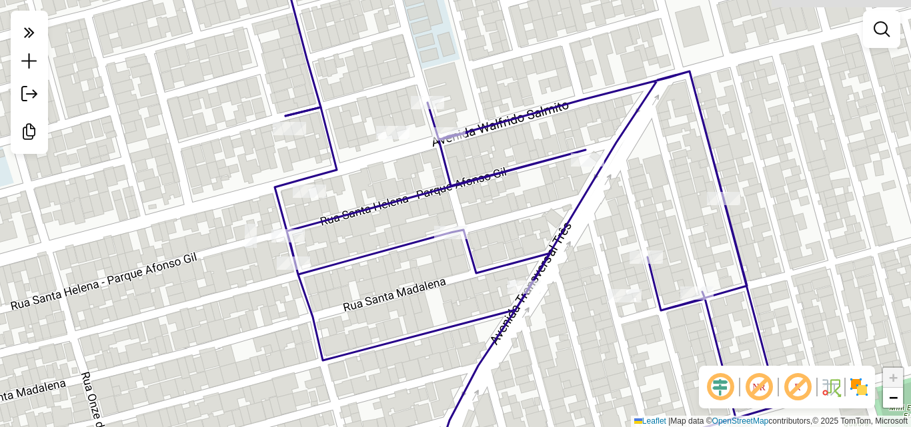
drag, startPoint x: 304, startPoint y: 191, endPoint x: 223, endPoint y: 203, distance: 82.3
click at [223, 203] on div "Janela de atendimento Grade de atendimento Capacidade Transportadoras Veículos …" at bounding box center [455, 213] width 911 height 427
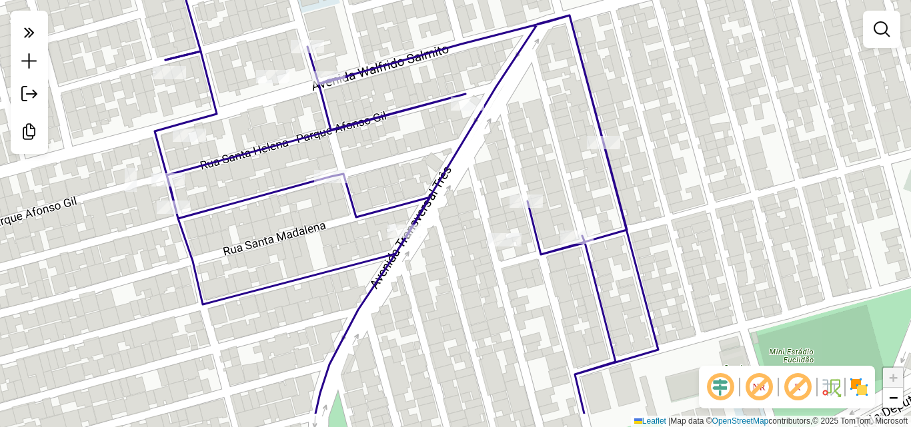
drag, startPoint x: 144, startPoint y: 267, endPoint x: 3, endPoint y: 214, distance: 150.9
click at [4, 211] on div "Janela de atendimento Grade de atendimento Capacidade Transportadoras Veículos …" at bounding box center [455, 213] width 911 height 427
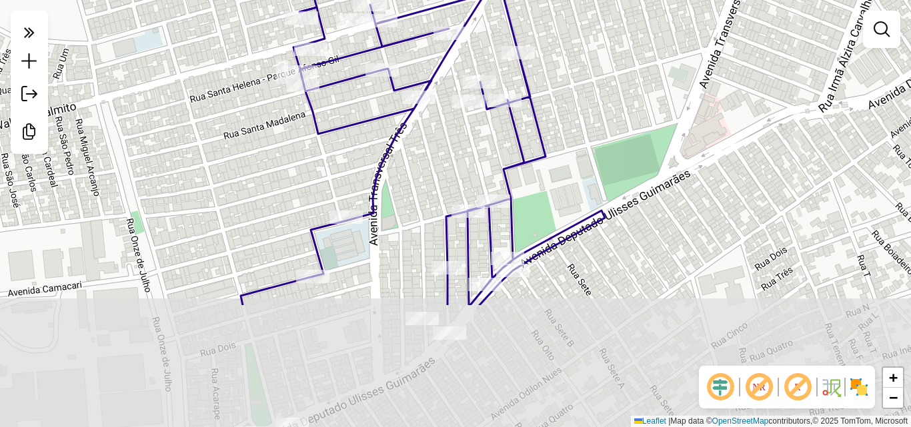
drag, startPoint x: 425, startPoint y: 316, endPoint x: 447, endPoint y: 133, distance: 184.7
click at [447, 136] on div "Janela de atendimento Grade de atendimento Capacidade Transportadoras Veículos …" at bounding box center [455, 213] width 911 height 427
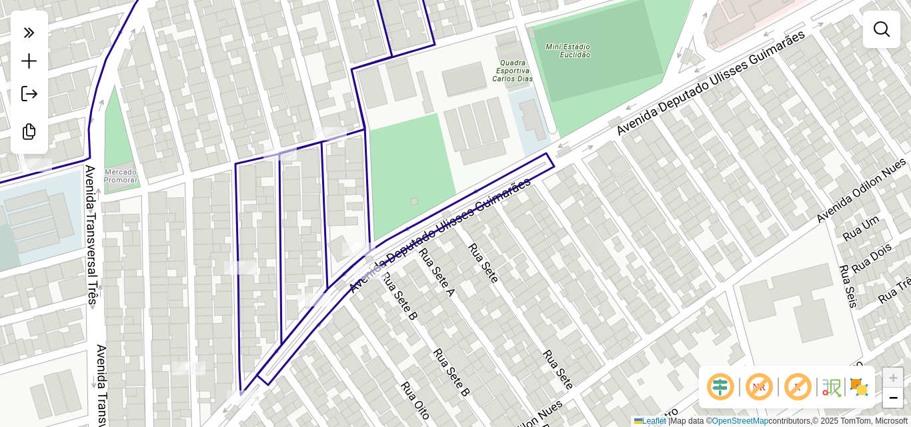
drag, startPoint x: 520, startPoint y: 276, endPoint x: 347, endPoint y: 275, distance: 173.4
click at [347, 275] on icon at bounding box center [189, 212] width 729 height 513
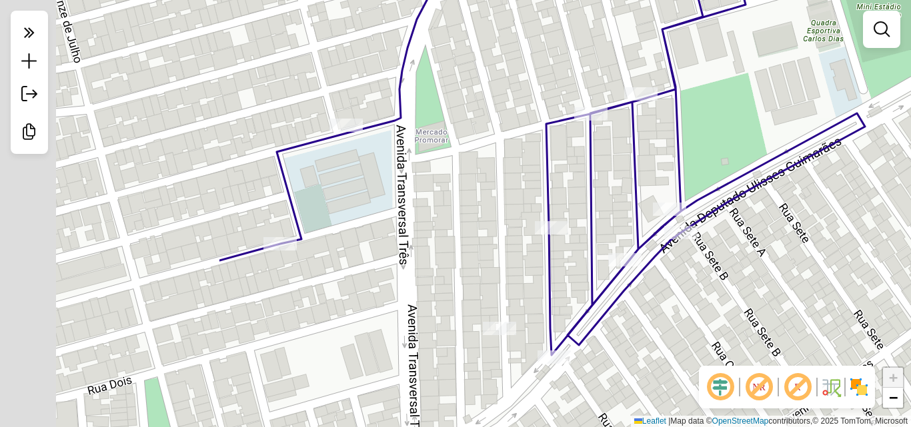
drag, startPoint x: 268, startPoint y: 192, endPoint x: 580, endPoint y: 151, distance: 314.1
click at [580, 151] on div "Janela de atendimento Grade de atendimento Capacidade Transportadoras Veículos …" at bounding box center [455, 213] width 911 height 427
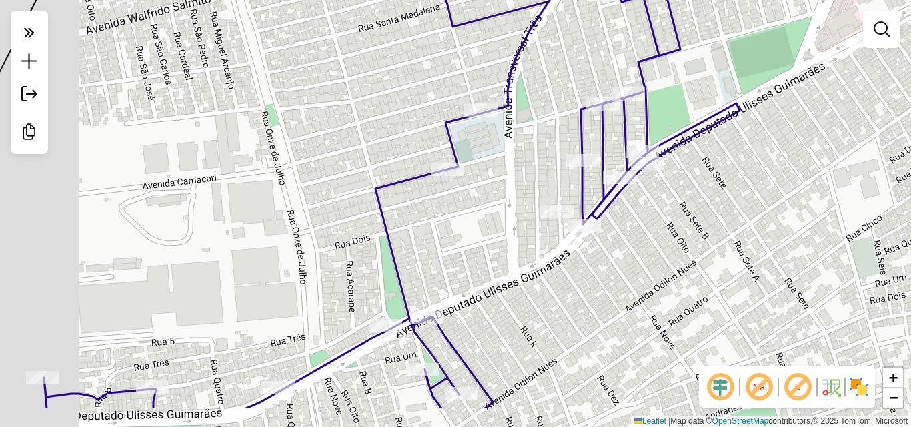
drag, startPoint x: 456, startPoint y: 245, endPoint x: 546, endPoint y: 176, distance: 113.7
click at [544, 177] on div "Janela de atendimento Grade de atendimento Capacidade Transportadoras Veículos …" at bounding box center [455, 213] width 911 height 427
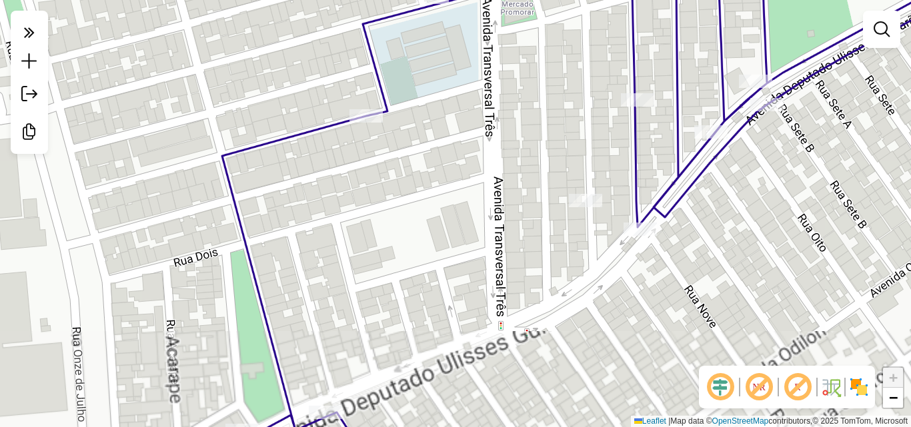
drag, startPoint x: 536, startPoint y: 221, endPoint x: 546, endPoint y: 207, distance: 16.7
click at [546, 207] on div "Janela de atendimento Grade de atendimento Capacidade Transportadoras Veículos …" at bounding box center [455, 213] width 911 height 427
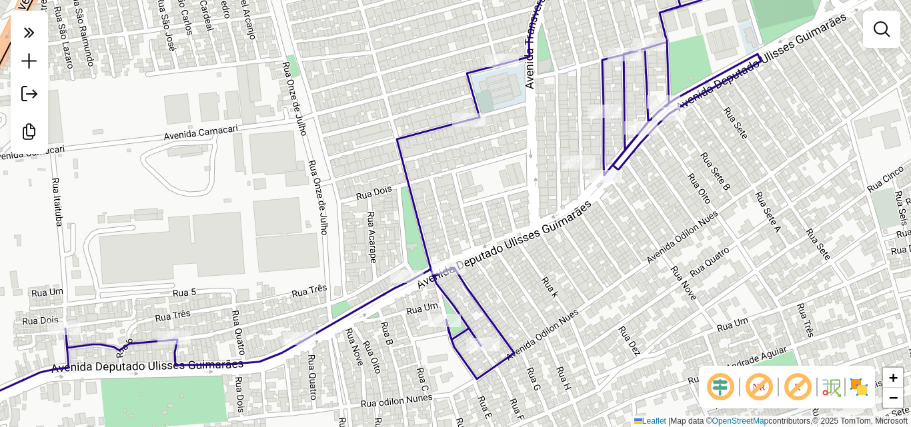
drag, startPoint x: 548, startPoint y: 227, endPoint x: 561, endPoint y: 187, distance: 42.0
click at [561, 187] on div "Janela de atendimento Grade de atendimento Capacidade Transportadoras Veículos …" at bounding box center [455, 213] width 911 height 427
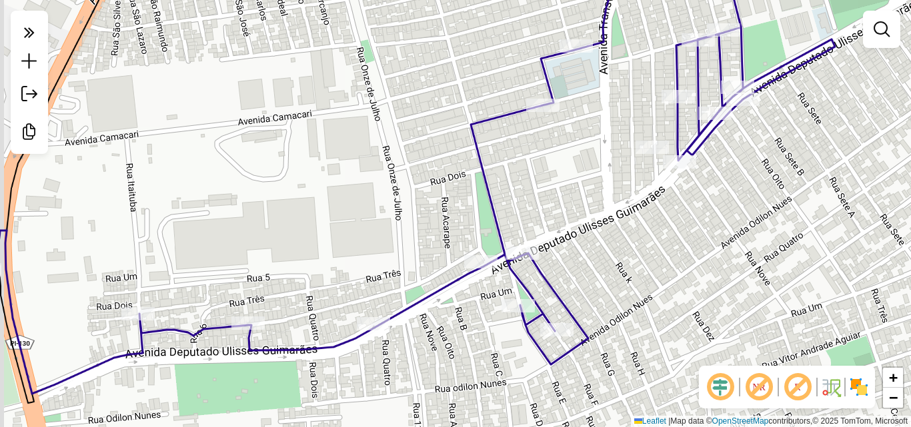
drag, startPoint x: 555, startPoint y: 257, endPoint x: 634, endPoint y: 251, distance: 79.5
click at [636, 249] on div "Janela de atendimento Grade de atendimento Capacidade Transportadoras Veículos …" at bounding box center [455, 213] width 911 height 427
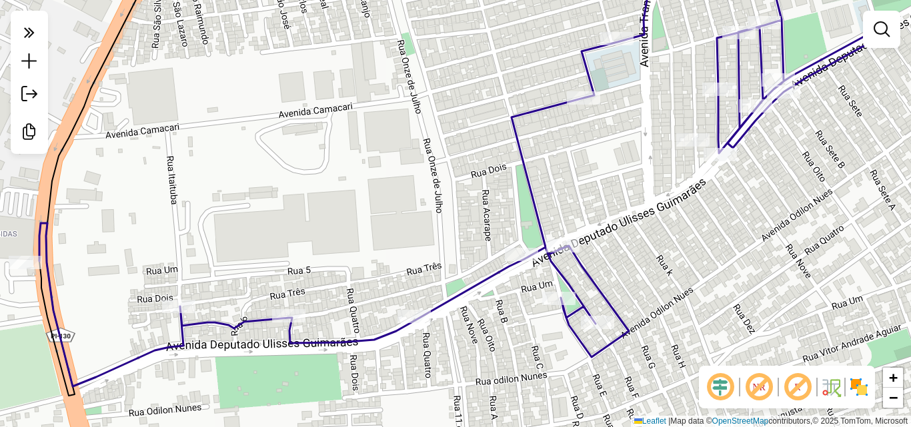
drag, startPoint x: 612, startPoint y: 267, endPoint x: 641, endPoint y: 258, distance: 30.6
click at [641, 258] on div "Janela de atendimento Grade de atendimento Capacidade Transportadoras Veículos …" at bounding box center [455, 213] width 911 height 427
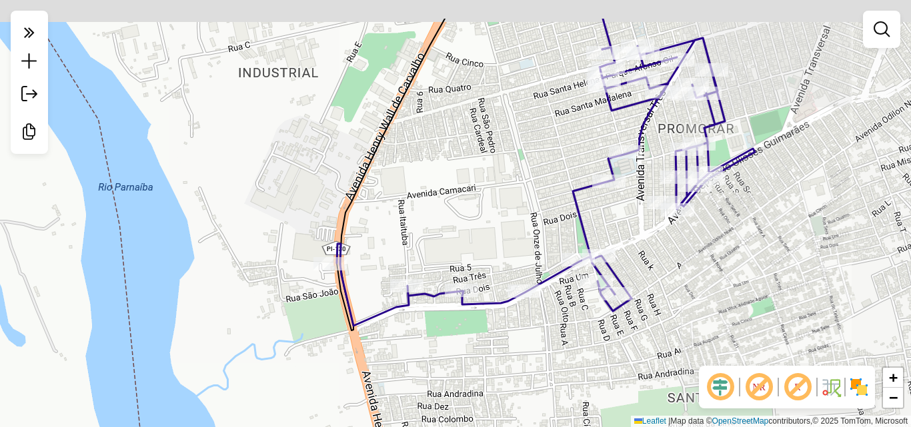
drag, startPoint x: 784, startPoint y: 89, endPoint x: 645, endPoint y: 259, distance: 219.5
click at [647, 258] on icon at bounding box center [546, 182] width 418 height 288
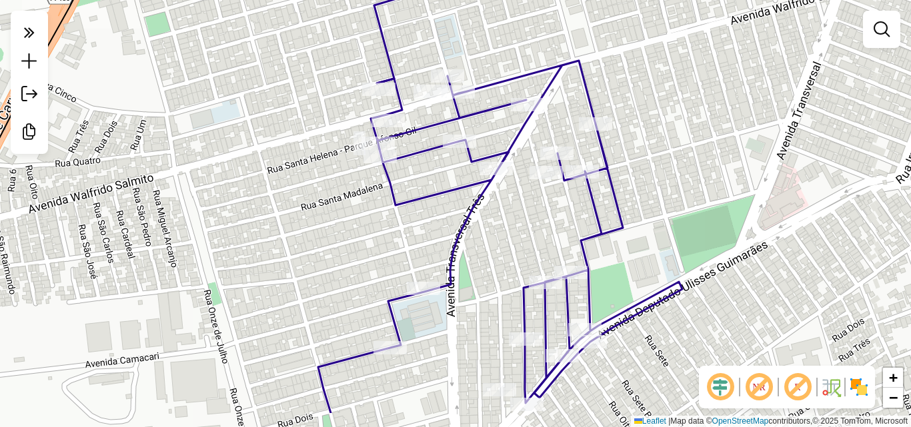
drag, startPoint x: 362, startPoint y: 238, endPoint x: 340, endPoint y: 123, distance: 116.8
click at [340, 123] on div "Janela de atendimento Grade de atendimento Capacidade Transportadoras Veículos …" at bounding box center [455, 213] width 911 height 427
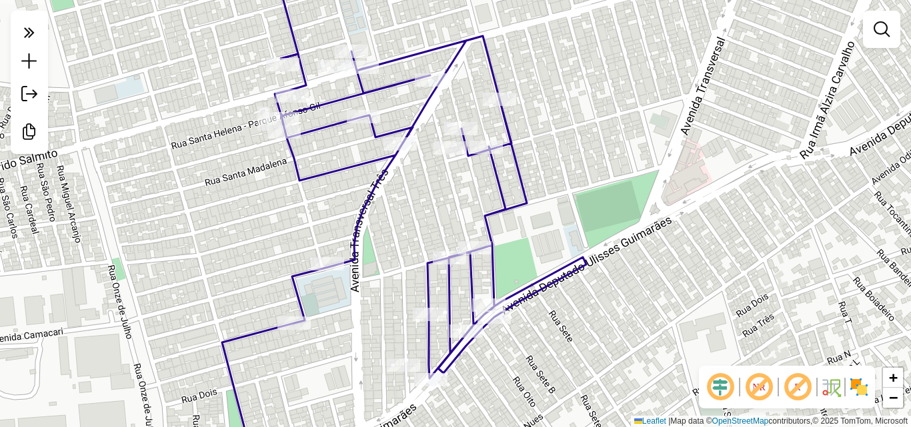
drag, startPoint x: 336, startPoint y: 136, endPoint x: 247, endPoint y: 177, distance: 97.6
click at [247, 177] on div "Janela de atendimento Grade de atendimento Capacidade Transportadoras Veículos …" at bounding box center [455, 213] width 911 height 427
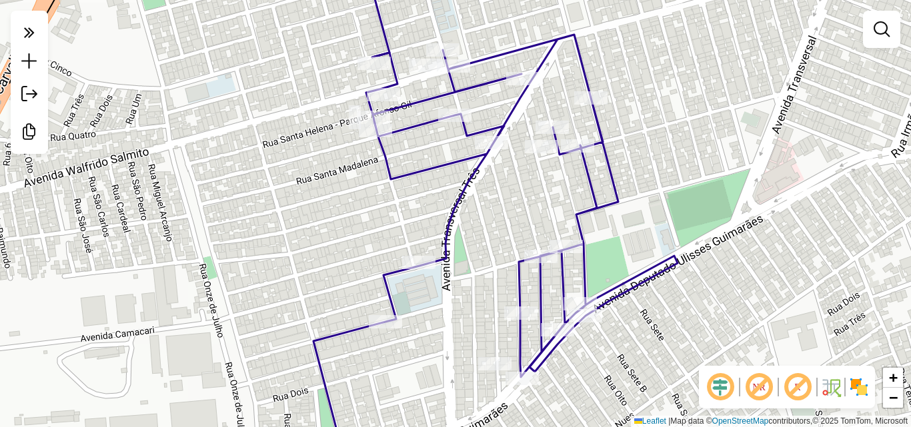
drag, startPoint x: 255, startPoint y: 175, endPoint x: 351, endPoint y: 167, distance: 97.1
click at [351, 167] on div "Janela de atendimento Grade de atendimento Capacidade Transportadoras Veículos …" at bounding box center [455, 213] width 911 height 427
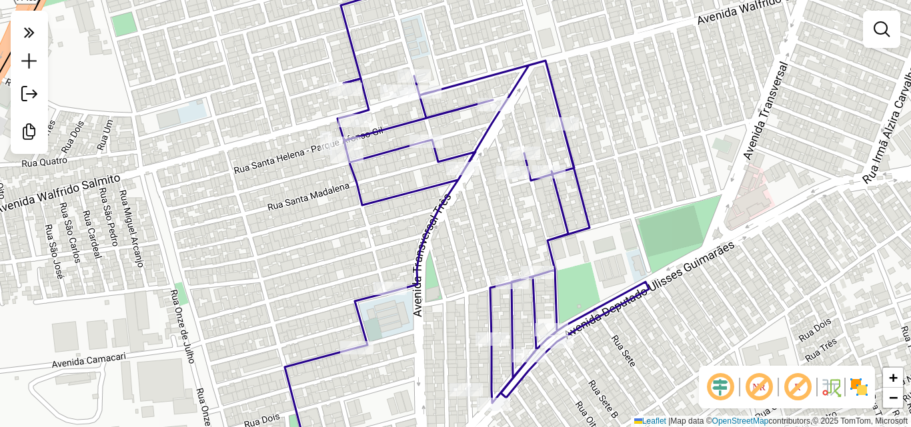
drag, startPoint x: 374, startPoint y: 332, endPoint x: 379, endPoint y: 359, distance: 27.1
click at [379, 359] on div "Janela de atendimento Grade de atendimento Capacidade Transportadoras Veículos …" at bounding box center [455, 213] width 911 height 427
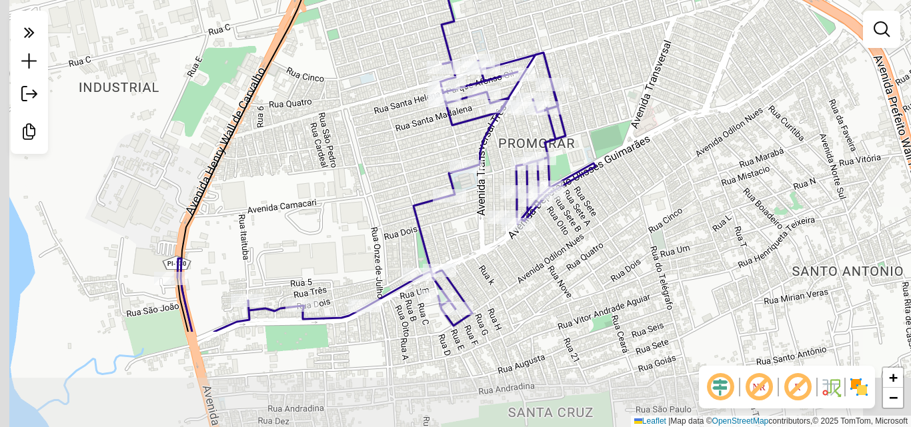
drag, startPoint x: 394, startPoint y: 338, endPoint x: 483, endPoint y: 175, distance: 185.3
click at [476, 187] on div "Janela de atendimento Grade de atendimento Capacidade Transportadoras Veículos …" at bounding box center [455, 213] width 911 height 427
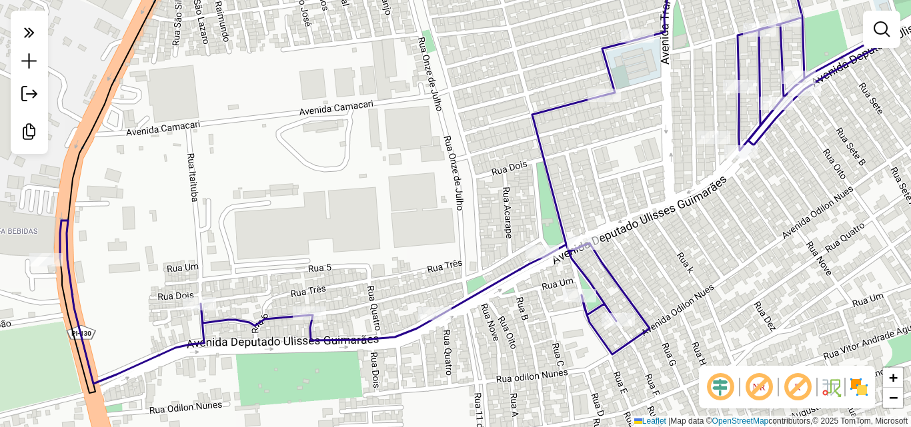
drag, startPoint x: 467, startPoint y: 265, endPoint x: 598, endPoint y: 256, distance: 131.0
click at [598, 256] on icon at bounding box center [478, 166] width 836 height 436
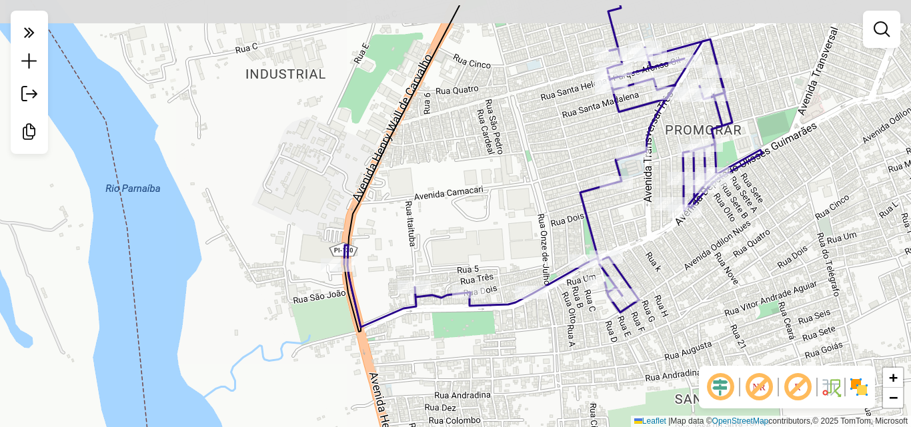
drag, startPoint x: 805, startPoint y: 181, endPoint x: 723, endPoint y: 248, distance: 106.1
click at [731, 247] on div "Janela de atendimento Grade de atendimento Capacidade Transportadoras Veículos …" at bounding box center [455, 213] width 911 height 427
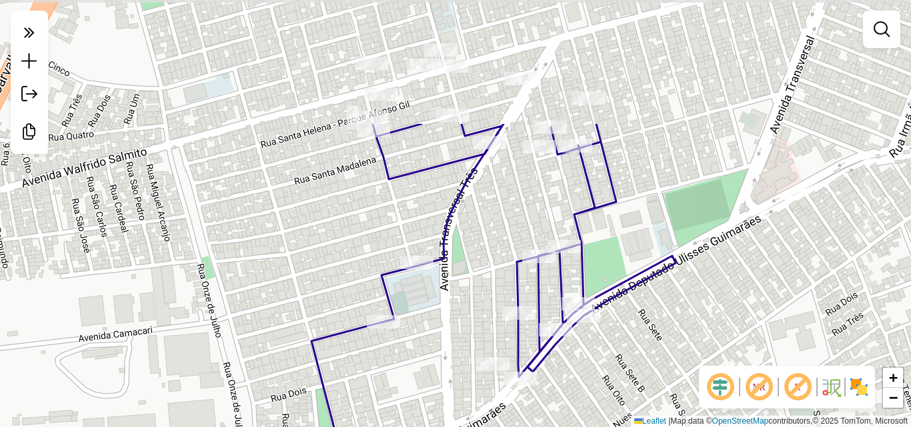
drag, startPoint x: 724, startPoint y: 112, endPoint x: 680, endPoint y: 279, distance: 173.1
click at [680, 279] on div "Janela de atendimento Grade de atendimento Capacidade Transportadoras Veículos …" at bounding box center [455, 213] width 911 height 427
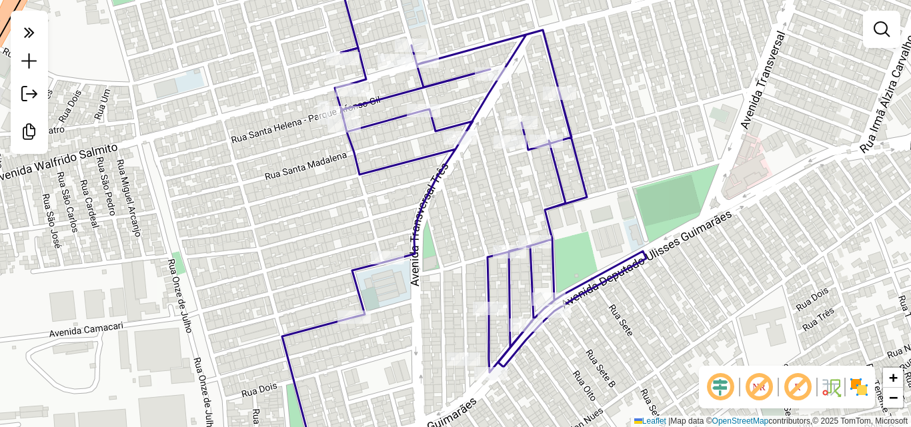
drag, startPoint x: 672, startPoint y: 254, endPoint x: 646, endPoint y: 250, distance: 25.7
click at [646, 250] on icon at bounding box center [464, 247] width 364 height 435
drag, startPoint x: 433, startPoint y: 200, endPoint x: 485, endPoint y: 154, distance: 69.0
click at [485, 154] on icon at bounding box center [464, 250] width 364 height 440
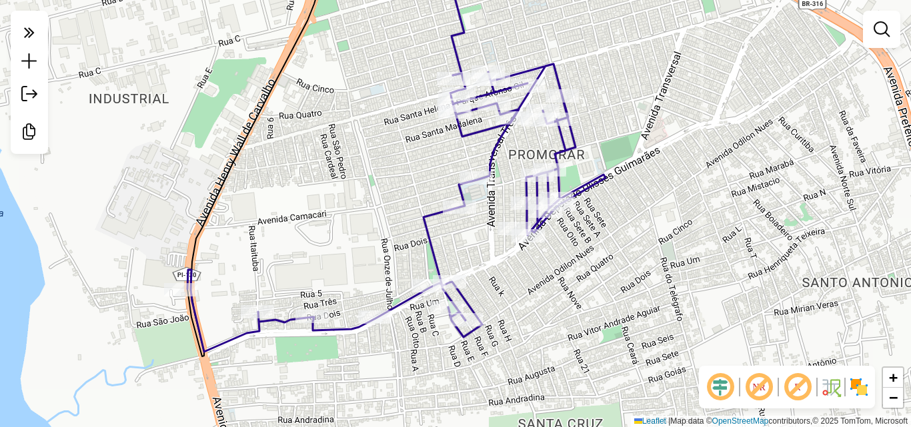
drag, startPoint x: 491, startPoint y: 201, endPoint x: 504, endPoint y: 196, distance: 13.5
click at [504, 196] on div "Janela de atendimento Grade de atendimento Capacidade Transportadoras Veículos …" at bounding box center [455, 213] width 911 height 427
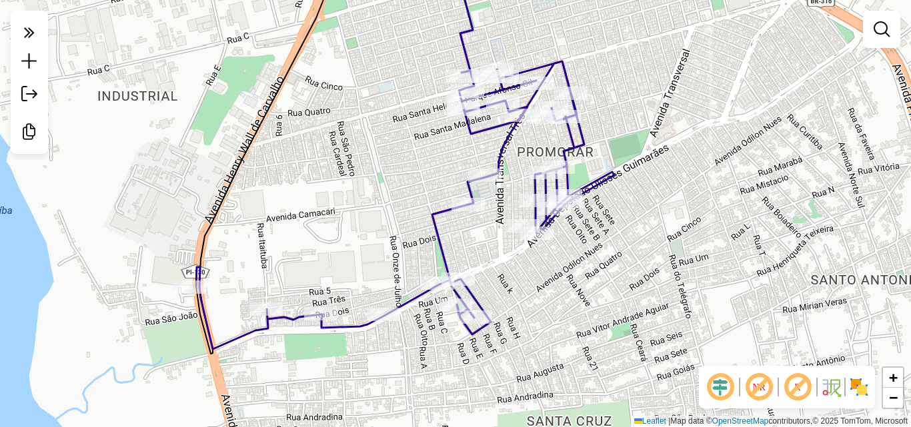
click at [517, 199] on div "Janela de atendimento Grade de atendimento Capacidade Transportadoras Veículos …" at bounding box center [455, 213] width 911 height 427
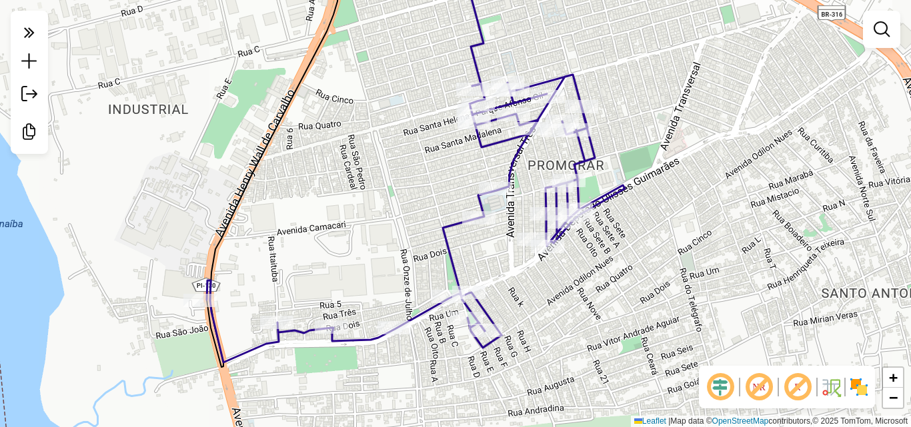
drag, startPoint x: 665, startPoint y: 125, endPoint x: 672, endPoint y: 138, distance: 15.2
click at [672, 138] on div "Janela de atendimento Grade de atendimento Capacidade Transportadoras Veículos …" at bounding box center [455, 213] width 911 height 427
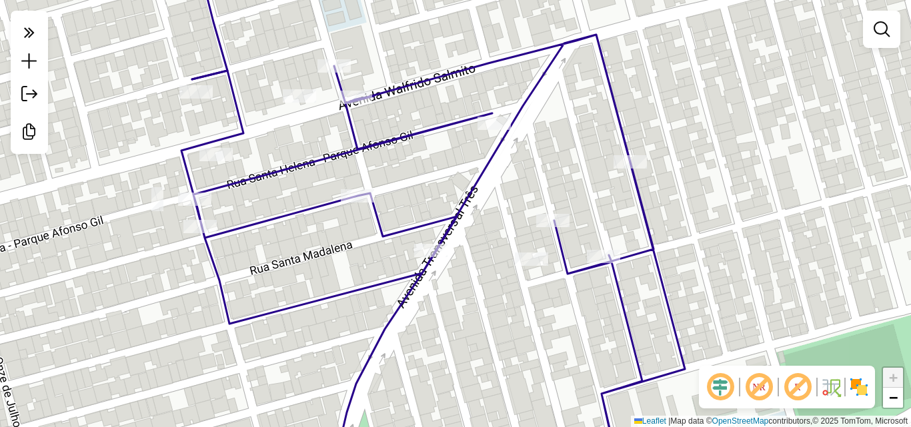
drag, startPoint x: 588, startPoint y: 96, endPoint x: 532, endPoint y: 126, distance: 63.0
click at [532, 126] on div "Janela de atendimento Grade de atendimento Capacidade Transportadoras Veículos …" at bounding box center [455, 213] width 911 height 427
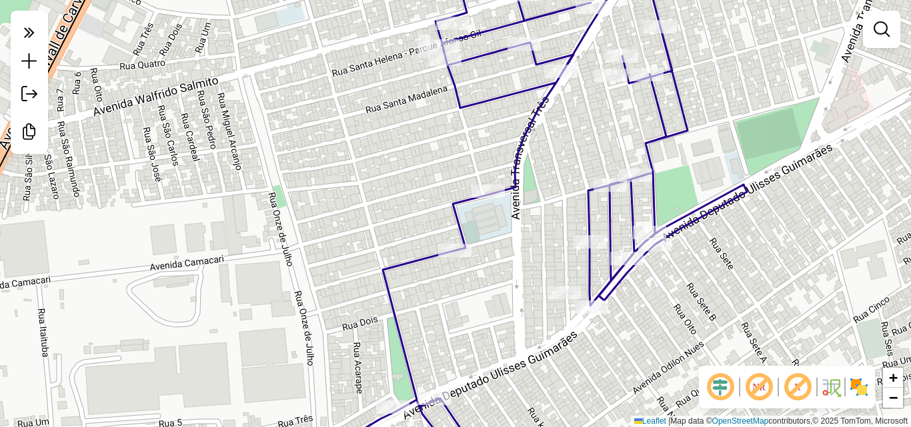
drag, startPoint x: 547, startPoint y: 143, endPoint x: 612, endPoint y: 105, distance: 75.3
click at [612, 105] on div "Janela de atendimento Grade de atendimento Capacidade Transportadoras Veículos …" at bounding box center [455, 213] width 911 height 427
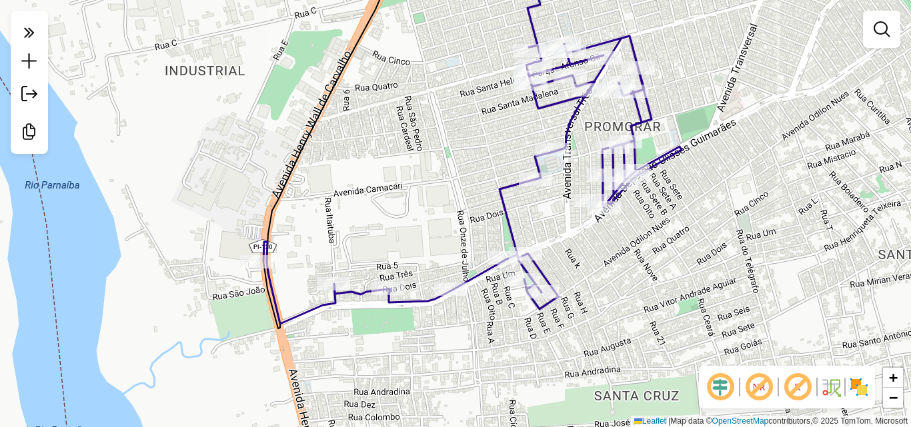
drag, startPoint x: 616, startPoint y: 109, endPoint x: 557, endPoint y: 99, distance: 60.1
click at [580, 99] on div "Janela de atendimento Grade de atendimento Capacidade Transportadoras Veículos …" at bounding box center [455, 213] width 911 height 427
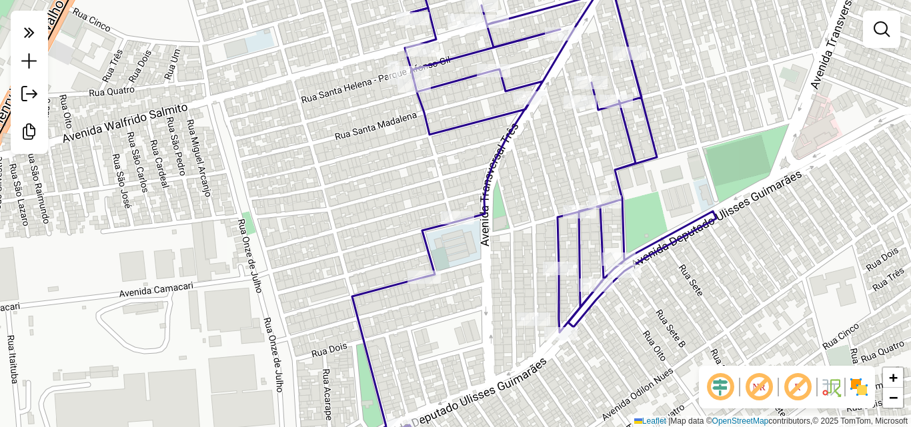
drag, startPoint x: 560, startPoint y: 102, endPoint x: 558, endPoint y: 139, distance: 36.7
click at [558, 139] on div "Janela de atendimento Grade de atendimento Capacidade Transportadoras Veículos …" at bounding box center [455, 213] width 911 height 427
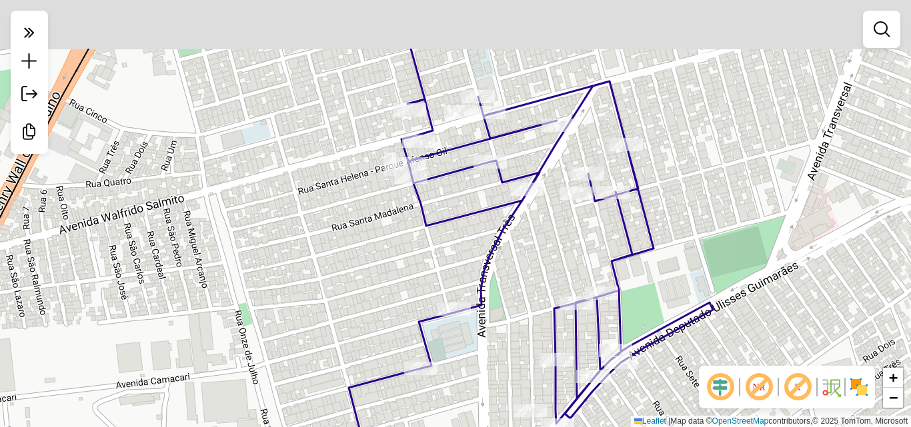
drag, startPoint x: 586, startPoint y: 116, endPoint x: 576, endPoint y: 248, distance: 132.4
click at [576, 248] on div "Janela de atendimento Grade de atendimento Capacidade Transportadoras Veículos …" at bounding box center [455, 213] width 911 height 427
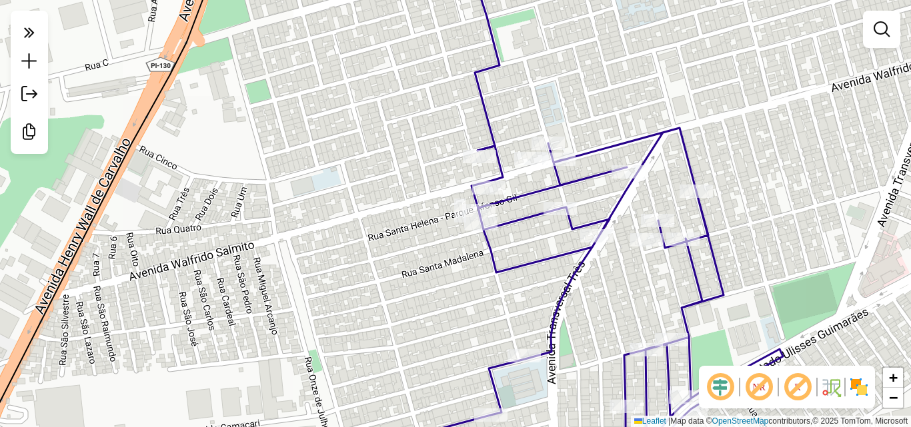
drag, startPoint x: 836, startPoint y: 175, endPoint x: 769, endPoint y: 220, distance: 80.6
click at [770, 221] on div "Janela de atendimento Grade de atendimento Capacidade Transportadoras Veículos …" at bounding box center [455, 213] width 911 height 427
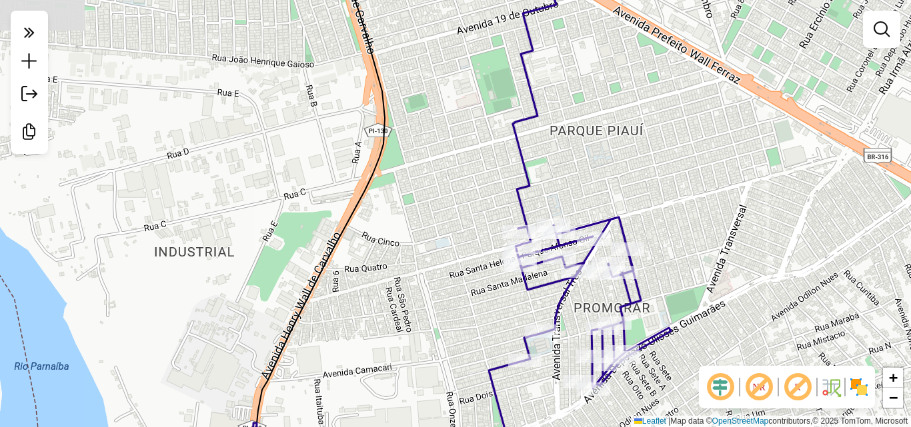
click at [572, 292] on icon at bounding box center [462, 343] width 418 height 253
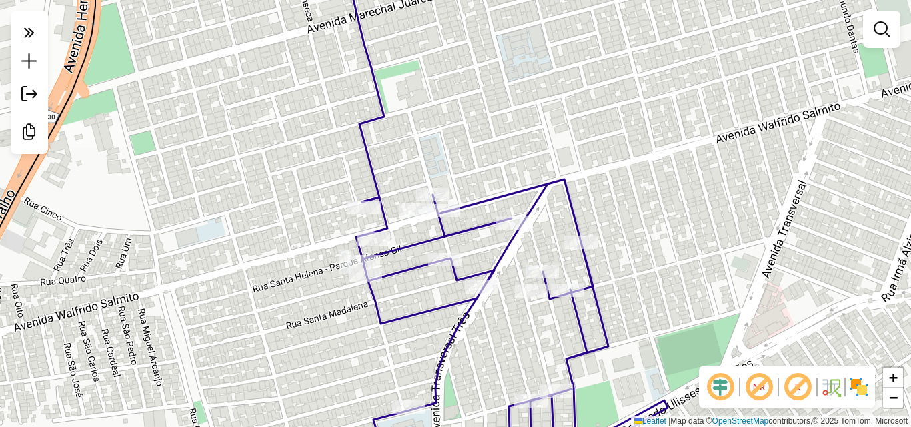
drag, startPoint x: 604, startPoint y: 290, endPoint x: 496, endPoint y: 339, distance: 118.5
click at [496, 339] on div "Janela de atendimento Grade de atendimento Capacidade Transportadoras Veículos …" at bounding box center [455, 213] width 911 height 427
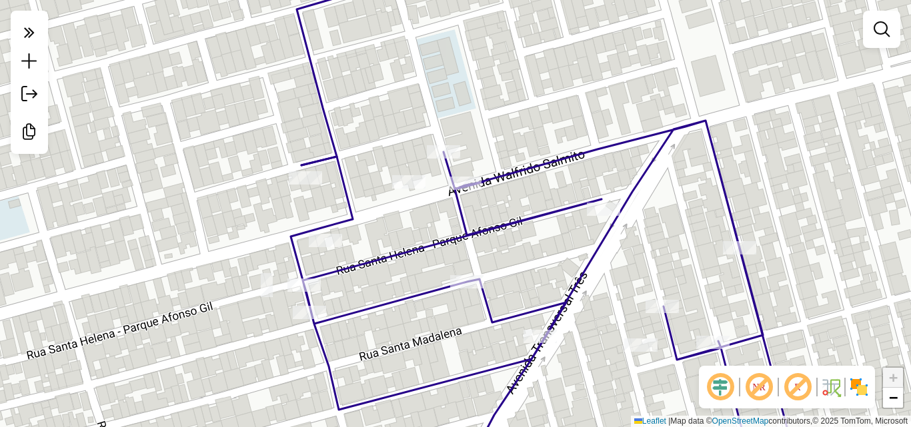
click at [803, 129] on div "Janela de atendimento Grade de atendimento Capacidade Transportadoras Veículos …" at bounding box center [455, 213] width 911 height 427
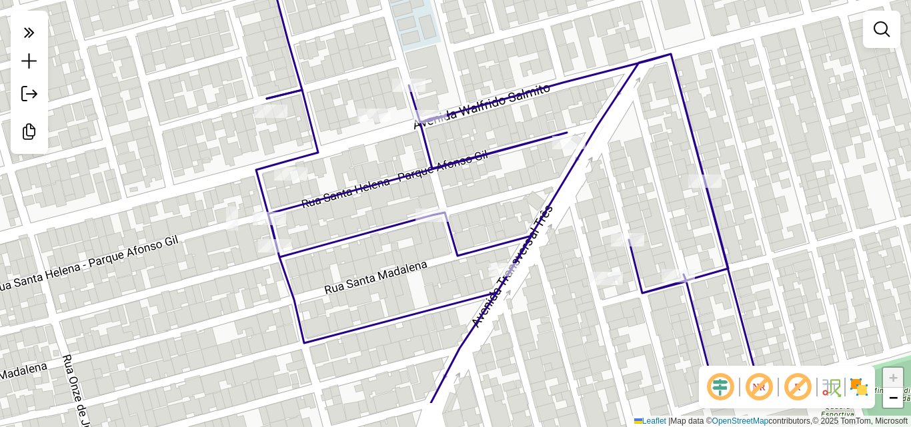
drag, startPoint x: 435, startPoint y: 355, endPoint x: 398, endPoint y: 285, distance: 79.1
click at [398, 285] on div "Janela de atendimento Grade de atendimento Capacidade Transportadoras Veículos …" at bounding box center [455, 213] width 911 height 427
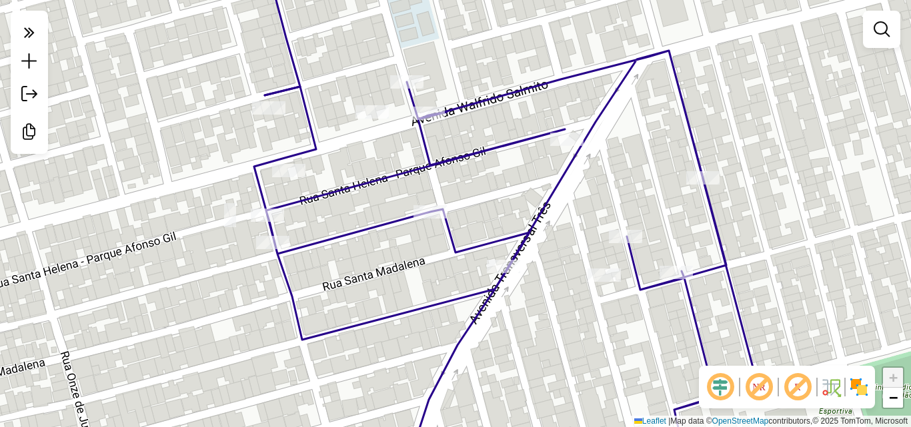
click at [704, 104] on div "Janela de atendimento Grade de atendimento Capacidade Transportadoras Veículos …" at bounding box center [455, 213] width 911 height 427
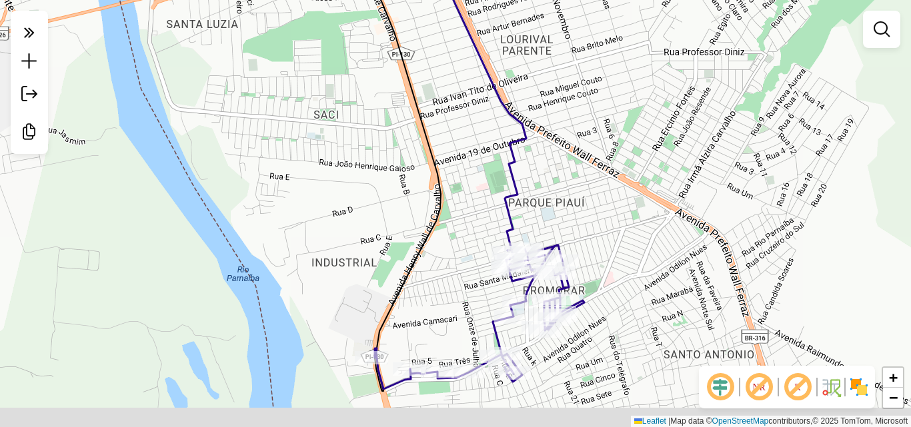
drag, startPoint x: 623, startPoint y: 327, endPoint x: 624, endPoint y: 252, distance: 74.7
click at [624, 252] on div "Janela de atendimento Grade de atendimento Capacidade Transportadoras Veículos …" at bounding box center [455, 213] width 911 height 427
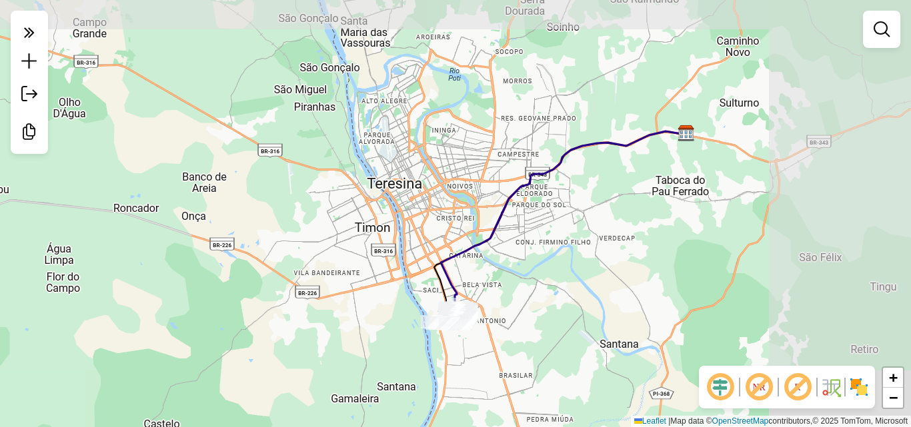
drag, startPoint x: 666, startPoint y: 93, endPoint x: 524, endPoint y: 262, distance: 221.1
click at [524, 266] on div "Janela de atendimento Grade de atendimento Capacidade Transportadoras Veículos …" at bounding box center [455, 213] width 911 height 427
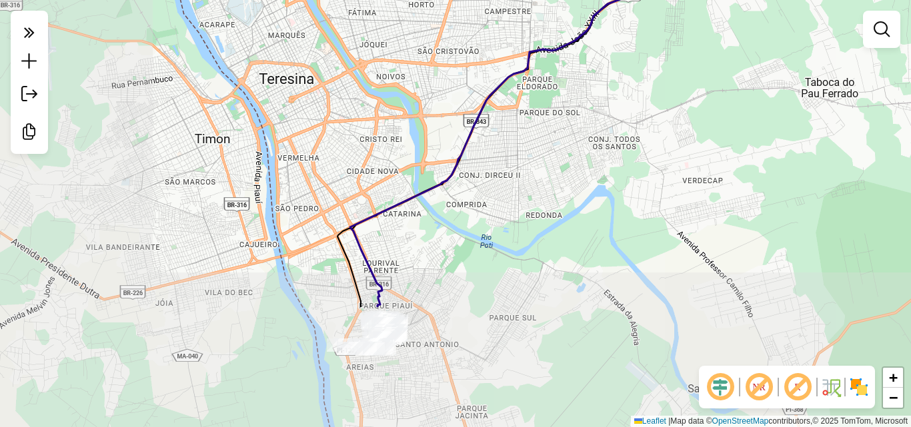
drag, startPoint x: 395, startPoint y: 312, endPoint x: 590, endPoint y: 148, distance: 254.6
click at [587, 130] on div "Janela de atendimento Grade de atendimento Capacidade Transportadoras Veículos …" at bounding box center [455, 213] width 911 height 427
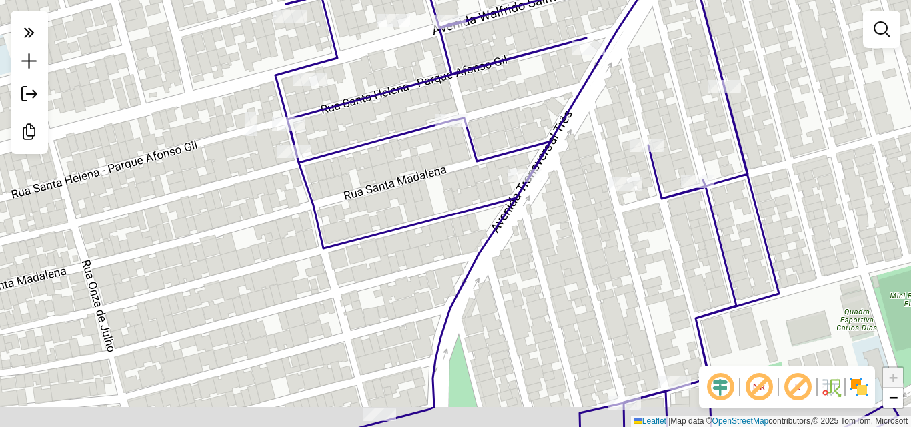
drag, startPoint x: 582, startPoint y: 291, endPoint x: 539, endPoint y: 249, distance: 59.9
click at [539, 249] on div "Janela de atendimento Grade de atendimento Capacidade Transportadoras Veículos …" at bounding box center [455, 213] width 911 height 427
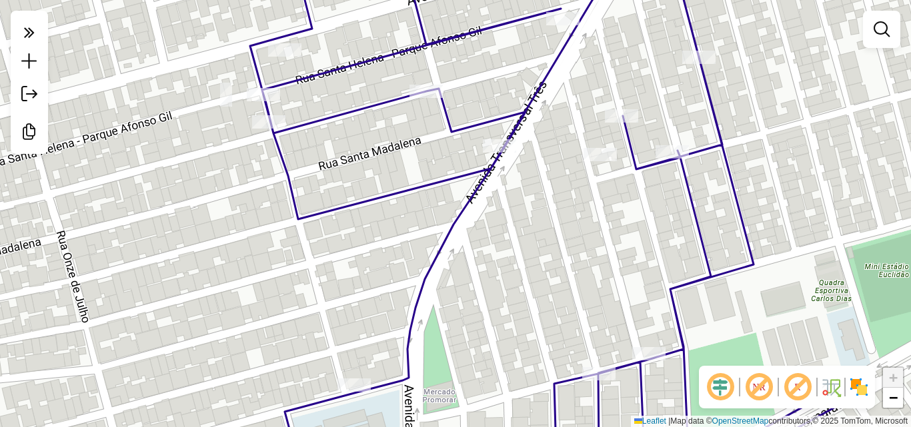
drag, startPoint x: 643, startPoint y: 323, endPoint x: 568, endPoint y: 238, distance: 113.4
click at [574, 239] on div "Janela de atendimento Grade de atendimento Capacidade Transportadoras Veículos …" at bounding box center [455, 213] width 911 height 427
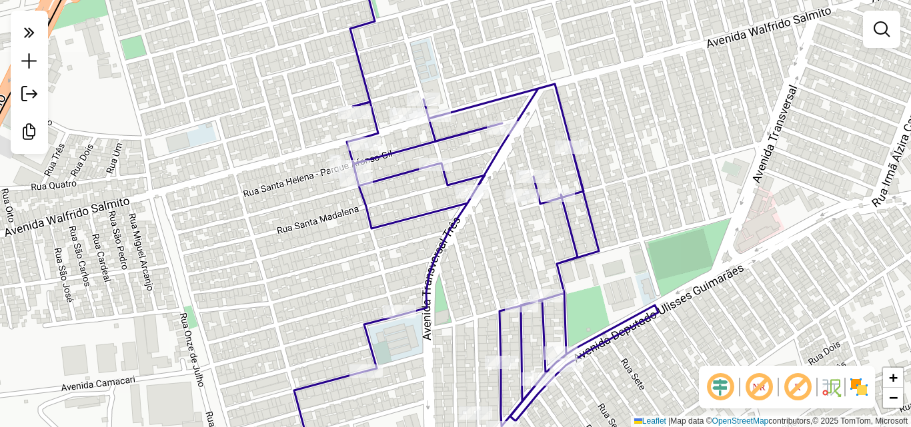
drag, startPoint x: 528, startPoint y: 207, endPoint x: 531, endPoint y: 225, distance: 18.2
click at [531, 225] on div "Janela de atendimento Grade de atendimento Capacidade Transportadoras Veículos …" at bounding box center [455, 213] width 911 height 427
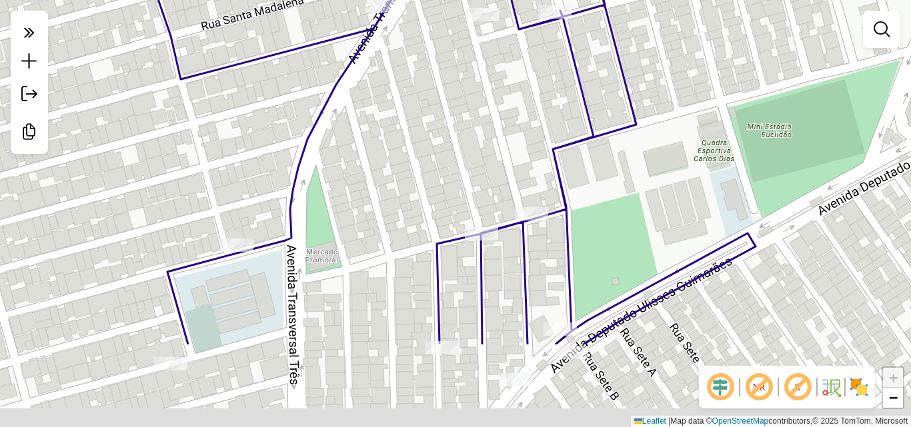
drag, startPoint x: 533, startPoint y: 267, endPoint x: 504, endPoint y: 141, distance: 128.8
click at [504, 141] on div "Janela de atendimento Grade de atendimento Capacidade Transportadoras Veículos …" at bounding box center [455, 213] width 911 height 427
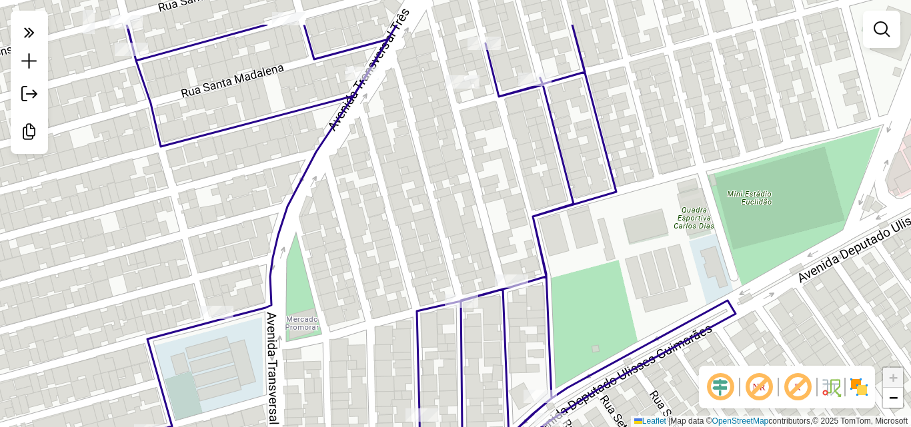
drag, startPoint x: 533, startPoint y: 167, endPoint x: 489, endPoint y: 263, distance: 105.6
click at [489, 263] on div "Janela de atendimento Grade de atendimento Capacidade Transportadoras Veículos …" at bounding box center [455, 213] width 911 height 427
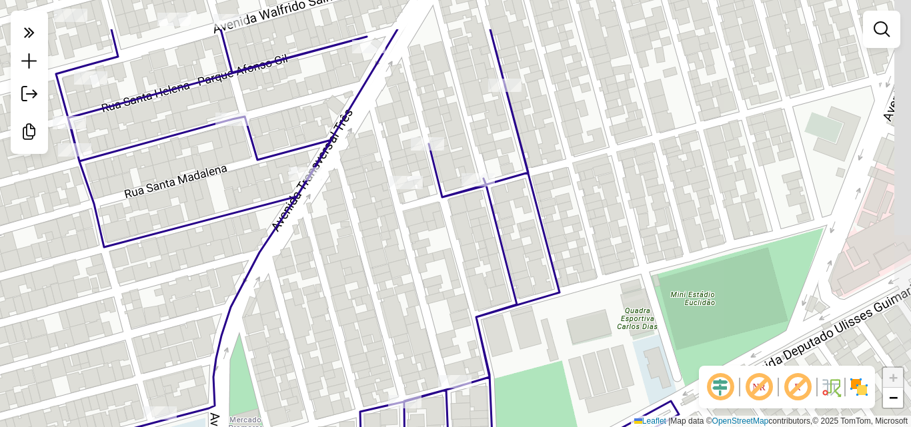
drag, startPoint x: 489, startPoint y: 263, endPoint x: 455, endPoint y: 337, distance: 81.5
click at [456, 335] on div "Janela de atendimento Grade de atendimento Capacidade Transportadoras Veículos …" at bounding box center [455, 213] width 911 height 427
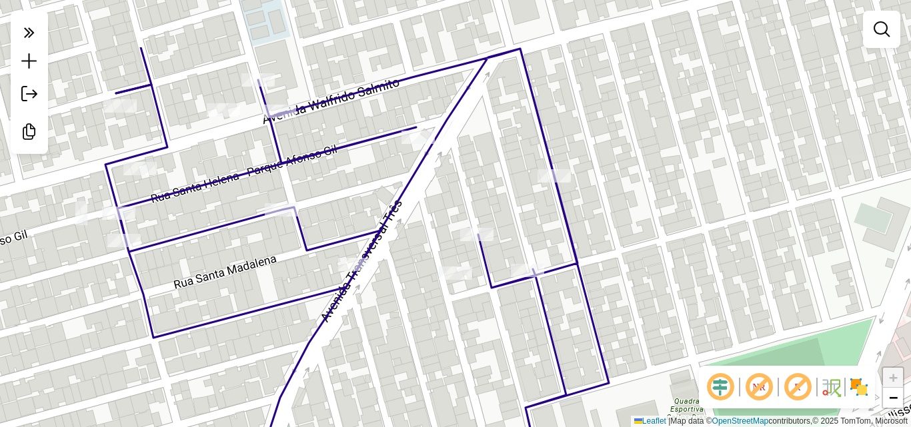
drag, startPoint x: 493, startPoint y: 237, endPoint x: 543, endPoint y: 327, distance: 103.0
click at [543, 327] on icon at bounding box center [416, 305] width 623 height 512
select select "**********"
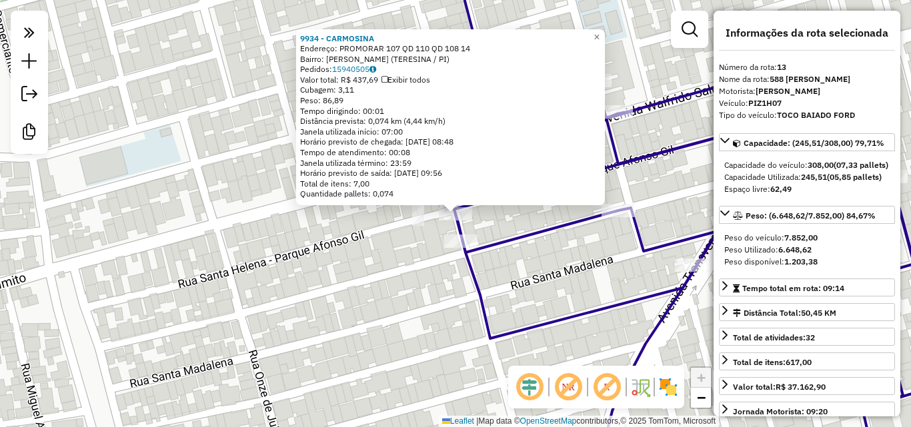
click at [666, 71] on div "9934 - CARMOSINA Endereço: PROMORAR 107 QD 110 QD 108 14 Bairro: RAIMUNDO PORTE…" at bounding box center [455, 213] width 911 height 427
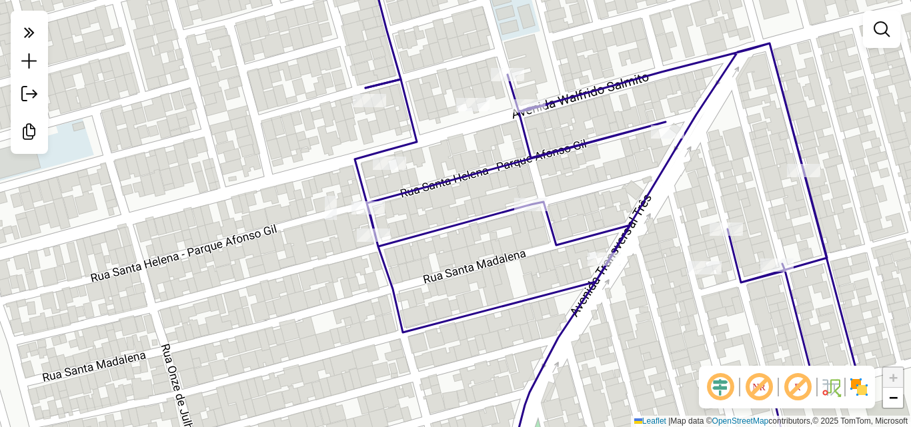
drag, startPoint x: 700, startPoint y: 197, endPoint x: 538, endPoint y: 180, distance: 162.3
click at [551, 182] on div "Janela de atendimento Grade de atendimento Capacidade Transportadoras Veículos …" at bounding box center [455, 213] width 911 height 427
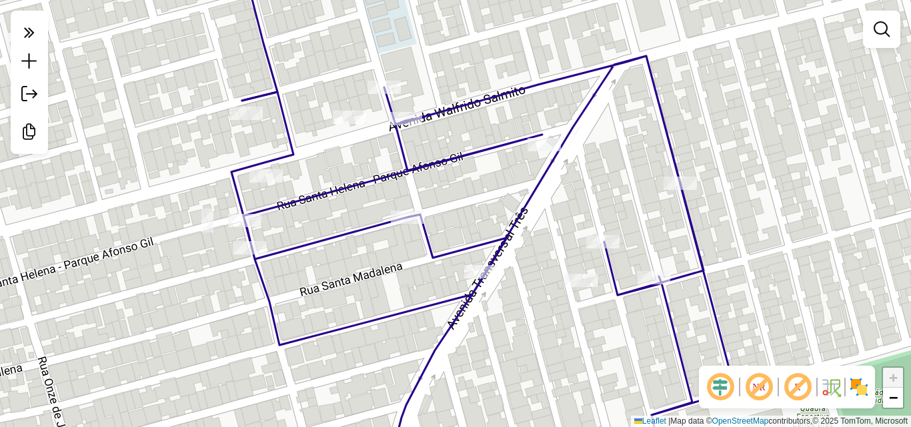
drag, startPoint x: 828, startPoint y: 227, endPoint x: 765, endPoint y: 249, distance: 67.1
click at [765, 249] on div "Janela de atendimento Grade de atendimento Capacidade Transportadoras Veículos …" at bounding box center [455, 213] width 911 height 427
select select "**********"
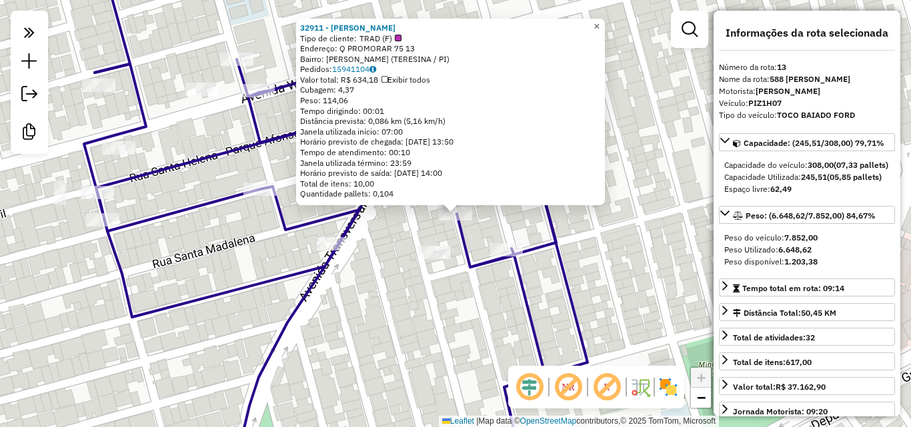
click at [600, 25] on span "×" at bounding box center [597, 26] width 6 height 11
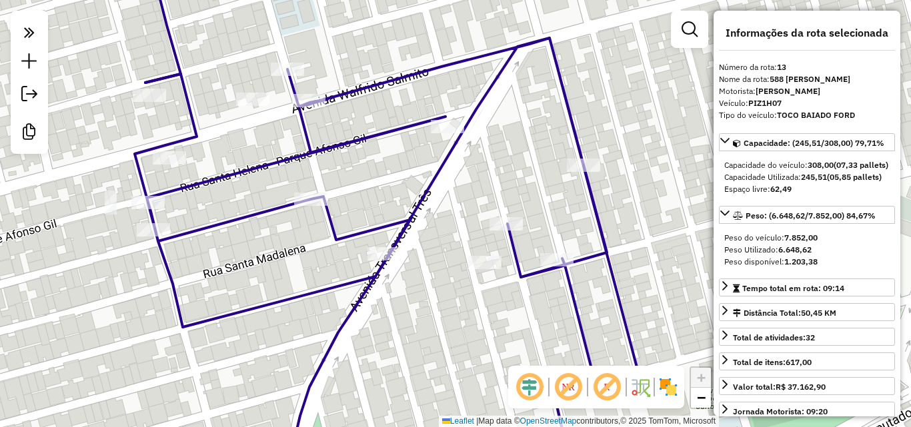
drag, startPoint x: 399, startPoint y: 187, endPoint x: 450, endPoint y: 199, distance: 52.1
click at [450, 199] on div "Janela de atendimento Grade de atendimento Capacidade Transportadoras Veículos …" at bounding box center [455, 213] width 911 height 427
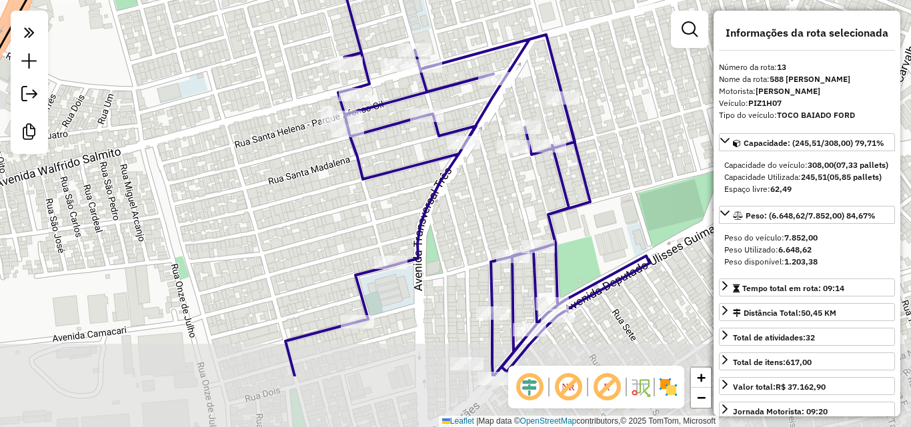
drag, startPoint x: 499, startPoint y: 278, endPoint x: 482, endPoint y: 183, distance: 96.9
click at [482, 183] on div "Janela de atendimento Grade de atendimento Capacidade Transportadoras Veículos …" at bounding box center [455, 213] width 911 height 427
